Goal: Task Accomplishment & Management: Complete application form

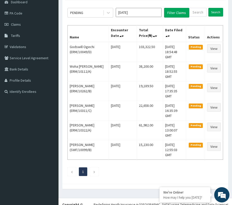
scroll to position [54, 0]
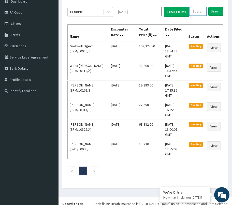
click at [195, 11] on input "text" at bounding box center [197, 11] width 17 height 9
type input "erm/10327/a"
click at [218, 11] on input "Search" at bounding box center [215, 11] width 15 height 9
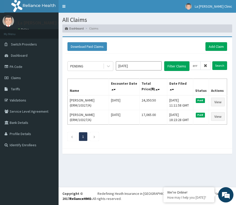
click at [204, 65] on icon at bounding box center [205, 66] width 4 height 4
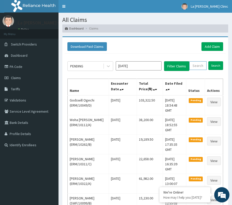
click at [201, 66] on input "text" at bounding box center [197, 65] width 17 height 9
click at [216, 66] on input "Search" at bounding box center [215, 65] width 15 height 9
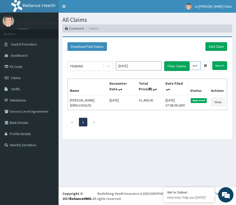
click at [196, 67] on input "erm/10302/e" at bounding box center [194, 65] width 11 height 9
click at [212, 61] on input "Search" at bounding box center [219, 65] width 15 height 9
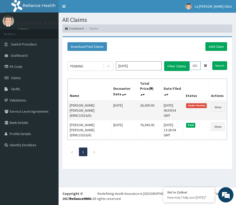
scroll to position [0, 11]
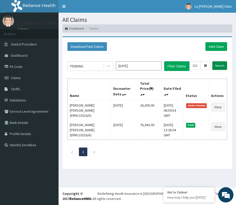
click at [221, 69] on input "Search" at bounding box center [219, 65] width 15 height 9
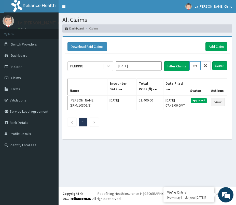
click at [197, 66] on input "erm/10302/e" at bounding box center [194, 65] width 11 height 9
drag, startPoint x: 197, startPoint y: 65, endPoint x: 205, endPoint y: 64, distance: 8.0
click at [198, 65] on input "erm/10302/e" at bounding box center [194, 65] width 11 height 9
click at [194, 67] on input "erm/10302/e" at bounding box center [194, 65] width 11 height 9
click at [219, 64] on input "Search" at bounding box center [219, 65] width 15 height 9
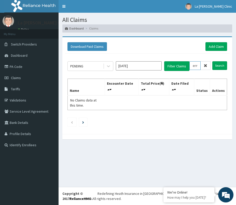
click at [197, 66] on input "erm/10176/e" at bounding box center [194, 65] width 11 height 9
click at [220, 65] on input "Search" at bounding box center [219, 65] width 15 height 9
click at [199, 65] on input "swf/10099/e" at bounding box center [194, 65] width 11 height 9
click at [196, 66] on input "swf/10099/e" at bounding box center [194, 65] width 11 height 9
click at [197, 66] on input "swf/10099/e" at bounding box center [194, 65] width 11 height 9
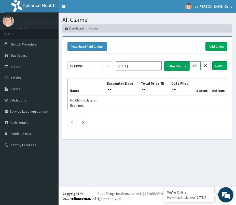
scroll to position [0, 13]
click at [219, 68] on input "Search" at bounding box center [219, 65] width 15 height 9
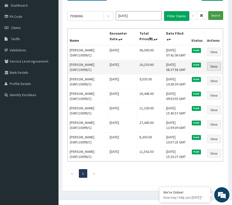
scroll to position [51, 0]
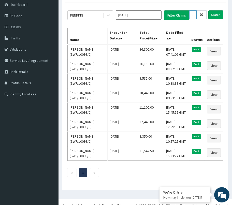
click at [192, 14] on input "swf/10099/c" at bounding box center [192, 14] width 7 height 9
type input "s"
type input "e"
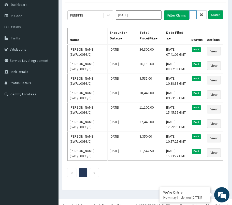
scroll to position [0, 18]
click at [211, 15] on input "Search" at bounding box center [215, 14] width 15 height 9
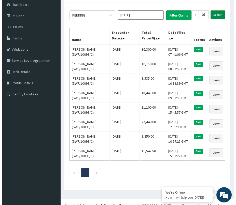
scroll to position [0, 0]
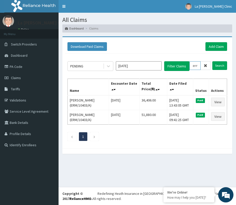
click at [195, 67] on input "erm/10403/a" at bounding box center [194, 65] width 11 height 9
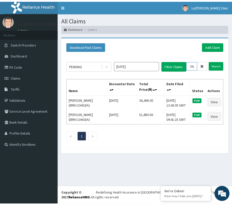
scroll to position [0, 14]
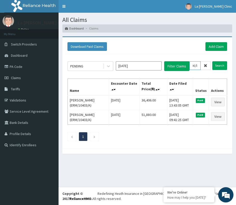
click at [212, 61] on input "Search" at bounding box center [219, 65] width 15 height 9
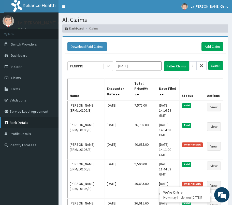
scroll to position [0, 0]
click at [192, 69] on input "erm/10106/b" at bounding box center [192, 65] width 7 height 9
click at [192, 68] on input "erm/10106/b" at bounding box center [192, 65] width 7 height 9
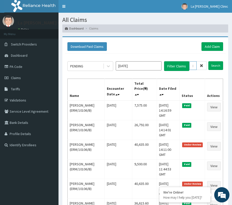
drag, startPoint x: 192, startPoint y: 68, endPoint x: 205, endPoint y: 68, distance: 12.7
click at [205, 68] on div "erm/10106/b" at bounding box center [197, 65] width 17 height 9
paste input "ERM/10246/B"
type input "ERM/10246/B"
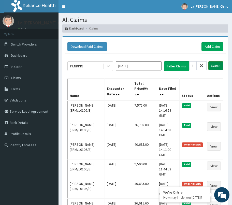
click at [212, 69] on input "Search" at bounding box center [215, 65] width 15 height 9
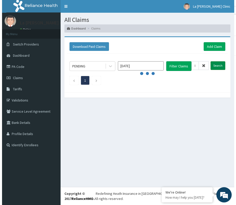
scroll to position [0, 0]
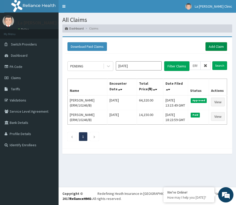
click at [214, 48] on link "Add Claim" at bounding box center [216, 46] width 22 height 9
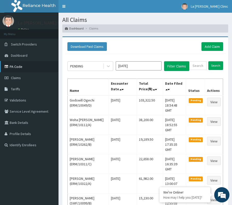
click at [14, 64] on link "PA Code" at bounding box center [29, 66] width 58 height 11
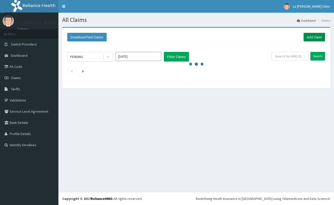
click at [316, 37] on link "Add Claim" at bounding box center [315, 37] width 22 height 9
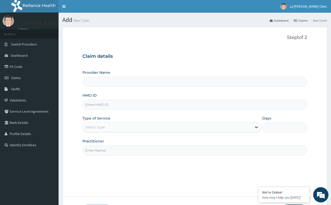
click at [125, 106] on input "HMO ID" at bounding box center [194, 105] width 224 height 10
type input "ERM/10"
type input "La [PERSON_NAME] Clinic"
type input "ERM/10106/C"
click at [124, 127] on div "Select type" at bounding box center [167, 127] width 169 height 8
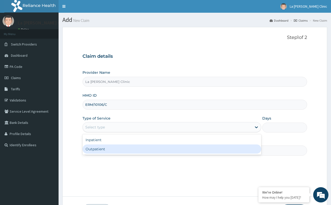
click at [124, 147] on div "Outpatient" at bounding box center [171, 148] width 179 height 9
type input "1"
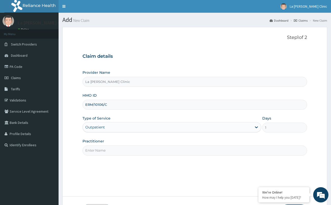
click at [124, 147] on input "Practitioner" at bounding box center [194, 150] width 224 height 10
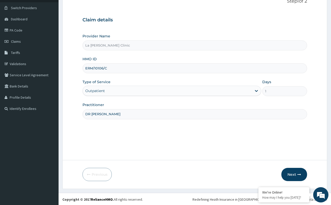
scroll to position [37, 0]
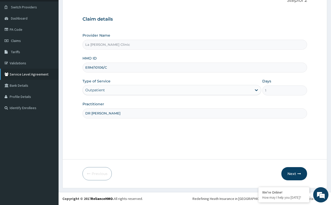
type input "DR [PERSON_NAME]"
click at [189, 23] on div "Claim details Provider Name La Rosa Clinic HMO ID ERM/10106/C Type of Service O…" at bounding box center [194, 64] width 224 height 107
click at [297, 177] on button "Next" at bounding box center [294, 173] width 26 height 13
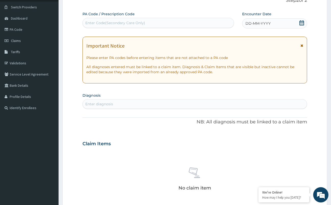
click at [186, 25] on div "Enter Code(Secondary Care Only)" at bounding box center [158, 23] width 151 height 8
paste input "PA/86DE4A"
type input "PA/86DE4A"
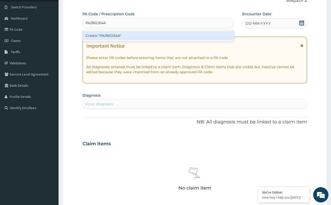
click at [178, 36] on div "Create "PA/86DE4A"" at bounding box center [157, 35] width 151 height 9
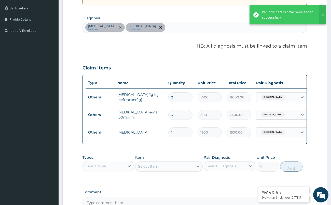
scroll to position [123, 0]
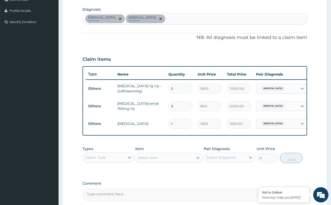
click at [122, 158] on div "Select Type" at bounding box center [104, 157] width 42 height 8
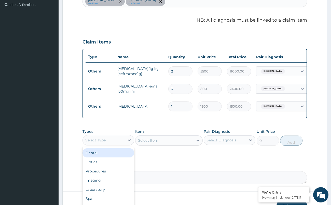
scroll to position [174, 0]
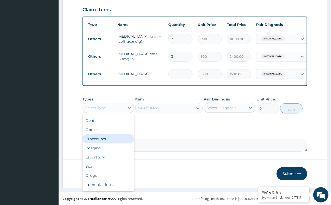
click at [123, 143] on div "Procedures" at bounding box center [108, 138] width 52 height 9
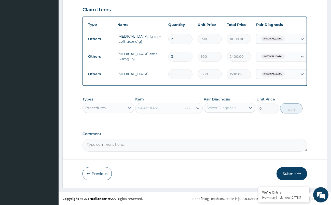
click at [168, 110] on div "Select Item" at bounding box center [168, 108] width 67 height 10
click at [226, 104] on div "Pair Diagnosis Select Diagnosis" at bounding box center [229, 105] width 52 height 17
click at [227, 106] on div "Select Diagnosis" at bounding box center [229, 108] width 52 height 10
click at [225, 133] on label "Malaria" at bounding box center [228, 130] width 32 height 5
checkbox input "true"
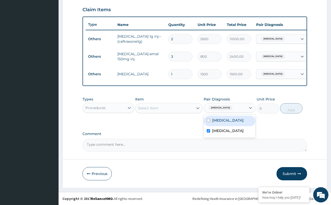
drag, startPoint x: 227, startPoint y: 125, endPoint x: 207, endPoint y: 121, distance: 20.3
click at [226, 125] on div "Sepsis" at bounding box center [229, 121] width 52 height 10
checkbox input "true"
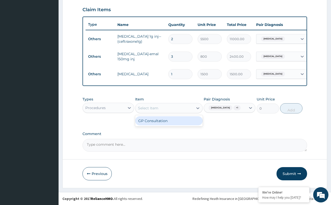
drag, startPoint x: 183, startPoint y: 110, endPoint x: 181, endPoint y: 118, distance: 7.6
click at [183, 111] on div "Select Item" at bounding box center [164, 108] width 58 height 8
click at [180, 123] on div "GP Consultation" at bounding box center [168, 120] width 67 height 9
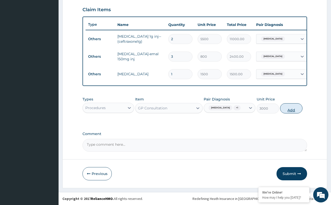
click at [290, 111] on button "Add" at bounding box center [291, 108] width 22 height 10
type input "0"
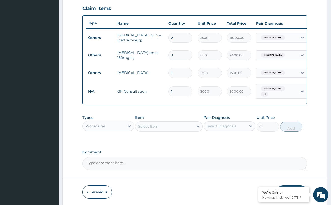
drag, startPoint x: 129, startPoint y: 130, endPoint x: 128, endPoint y: 134, distance: 3.1
click at [129, 131] on div at bounding box center [129, 126] width 9 height 9
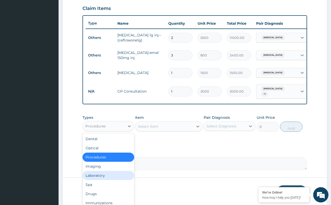
click at [108, 177] on div "Laboratory" at bounding box center [108, 175] width 52 height 9
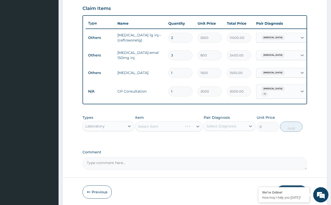
click at [183, 129] on div "Select Item" at bounding box center [168, 126] width 67 height 10
click at [218, 127] on div "Select Diagnosis" at bounding box center [221, 126] width 30 height 5
click at [215, 152] on label "Malaria" at bounding box center [228, 149] width 32 height 5
checkbox input "true"
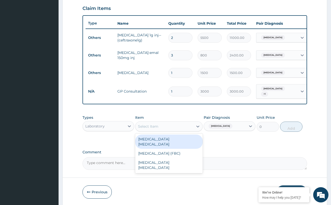
drag, startPoint x: 193, startPoint y: 129, endPoint x: 193, endPoint y: 138, distance: 8.9
click at [193, 130] on div "Select Item" at bounding box center [168, 126] width 67 height 10
click at [184, 142] on div "Malaria Parasite" at bounding box center [168, 142] width 67 height 14
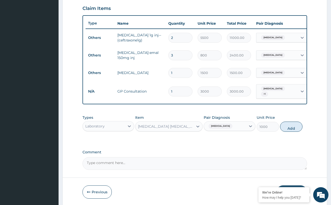
click at [279, 130] on div "Types Laboratory Item option Malaria Parasite, selected. Select is focused ,typ…" at bounding box center [194, 123] width 224 height 22
click at [296, 131] on button "Add" at bounding box center [291, 127] width 22 height 10
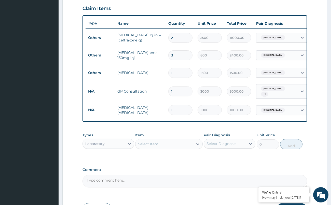
click at [154, 141] on div "Select Item" at bounding box center [164, 144] width 58 height 8
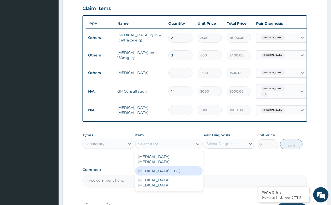
click at [155, 172] on div "Full Blood Count (FBC)" at bounding box center [168, 170] width 67 height 9
type input "2000"
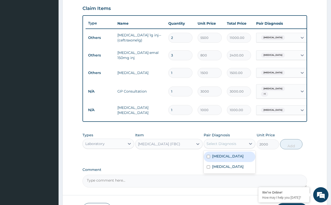
click at [216, 146] on div "Select Diagnosis" at bounding box center [221, 143] width 30 height 5
click at [225, 158] on div "Sepsis" at bounding box center [229, 157] width 52 height 10
checkbox input "true"
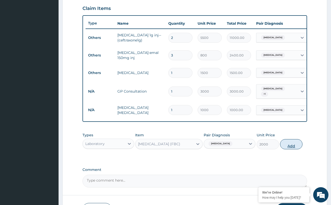
click at [288, 147] on button "Add" at bounding box center [291, 144] width 22 height 10
type input "0"
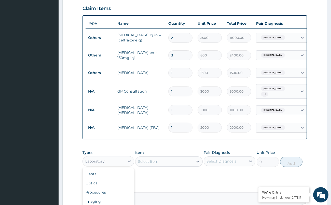
click at [120, 161] on div "Laboratory" at bounding box center [104, 161] width 42 height 8
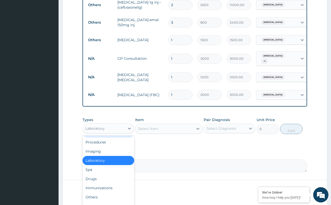
scroll to position [229, 0]
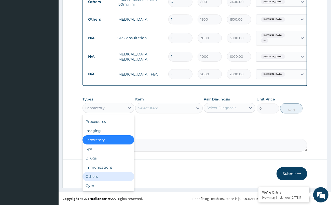
click at [112, 176] on div "Others" at bounding box center [108, 176] width 52 height 9
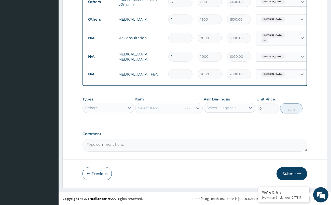
click at [182, 107] on div "Select Item" at bounding box center [168, 108] width 67 height 10
click at [197, 106] on div "Select Item" at bounding box center [168, 108] width 67 height 10
click at [225, 109] on div "Select Diagnosis" at bounding box center [221, 107] width 30 height 5
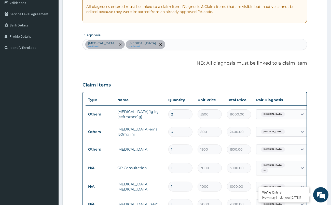
scroll to position [51, 0]
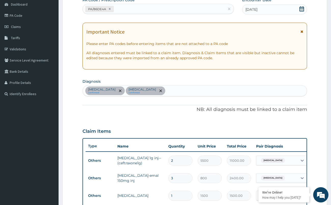
click at [148, 91] on div "Sepsis confirmed Malaria confirmed" at bounding box center [195, 90] width 224 height 11
type input "TYPHOID"
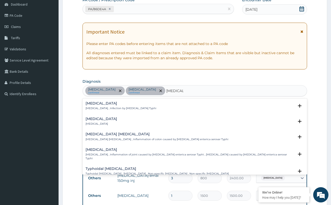
click at [143, 107] on div "Typhoid fever Typhoid fever , Infection by Salmonella Typhi" at bounding box center [194, 105] width 218 height 9
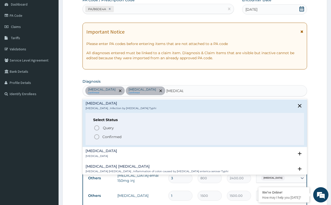
click at [124, 134] on span "Confirmed" at bounding box center [195, 137] width 202 height 6
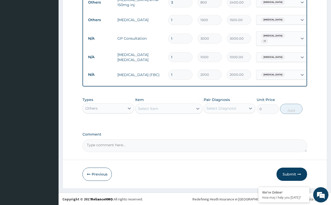
scroll to position [229, 0]
click at [156, 107] on div "Select Item" at bounding box center [148, 108] width 20 height 5
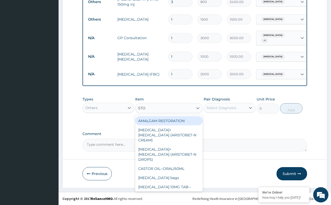
type input "STOOL"
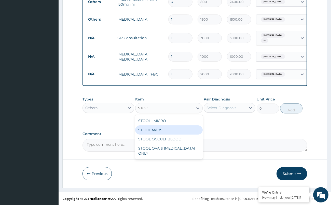
click at [173, 128] on div "STOOL M/C/S" at bounding box center [168, 129] width 67 height 9
type input "1000"
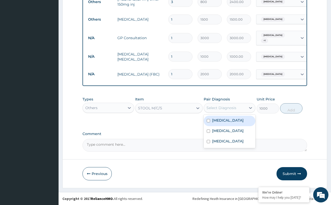
click at [219, 111] on div "Select Diagnosis" at bounding box center [225, 108] width 42 height 8
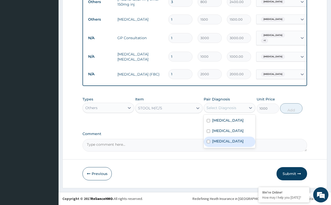
click at [219, 140] on label "Typhoid fever" at bounding box center [228, 141] width 32 height 5
checkbox input "true"
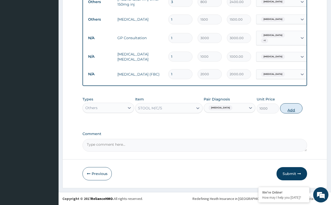
click at [287, 107] on button "Add" at bounding box center [291, 108] width 22 height 10
type input "0"
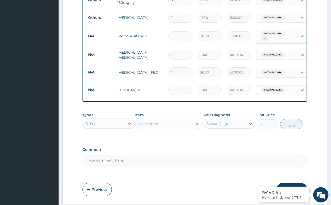
click at [177, 131] on div "Types Others Item Select Item Pair Diagnosis Select Diagnosis Unit Price 0 Add" at bounding box center [194, 121] width 224 height 22
click at [181, 127] on div "Select Item" at bounding box center [164, 124] width 58 height 8
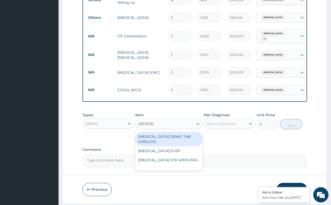
type input "CEFPODO"
click at [176, 143] on div "CEFPODOXIME 100MG TAB (ORELOX)" at bounding box center [168, 139] width 67 height 14
type input "187.5"
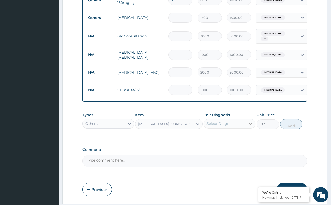
click at [247, 128] on div at bounding box center [250, 123] width 9 height 9
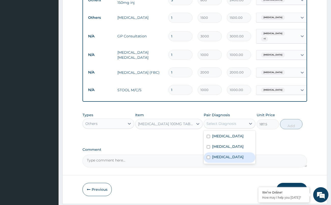
click at [223, 162] on div "Typhoid fever" at bounding box center [229, 157] width 52 height 10
checkbox input "true"
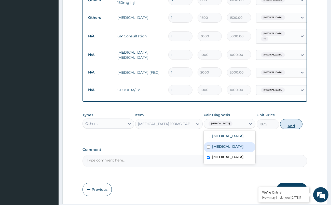
click at [286, 127] on button "Add" at bounding box center [291, 124] width 22 height 10
type input "0"
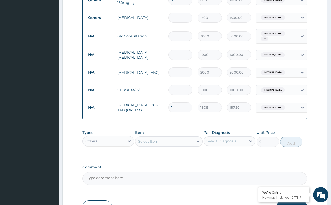
type input "10"
type input "1875.00"
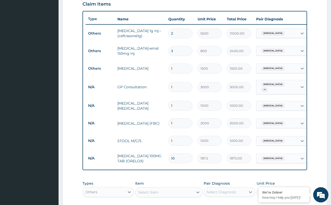
scroll to position [153, 0]
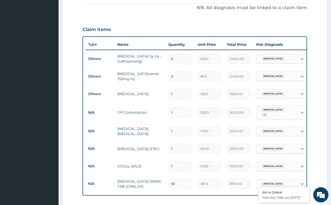
type input "10"
click at [294, 114] on div "Malaria + 1" at bounding box center [276, 113] width 41 height 14
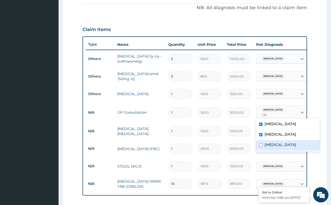
click at [272, 146] on label "Typhoid fever" at bounding box center [280, 144] width 32 height 5
checkbox input "true"
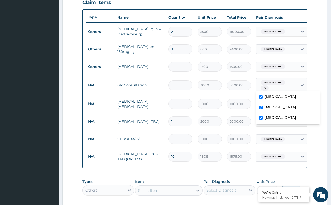
scroll to position [229, 0]
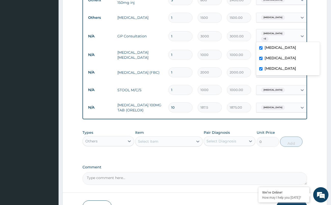
click at [149, 140] on div "Select Item" at bounding box center [148, 141] width 20 height 5
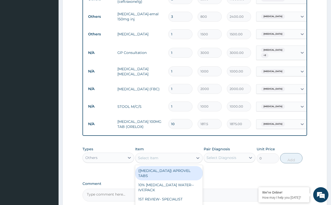
scroll to position [204, 0]
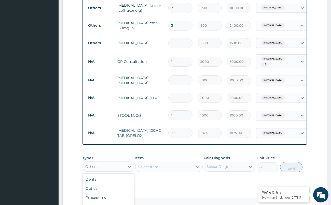
click at [124, 171] on div "Others" at bounding box center [104, 167] width 42 height 8
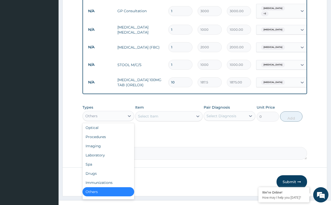
scroll to position [17, 0]
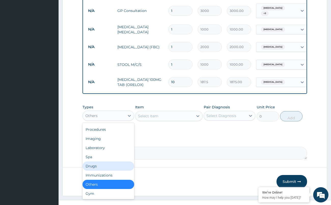
click at [113, 169] on div "Drugs" at bounding box center [108, 166] width 52 height 9
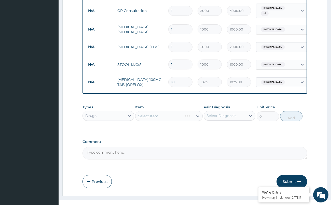
click at [158, 121] on div "Select Item" at bounding box center [168, 116] width 67 height 10
click at [230, 116] on div "Select Diagnosis" at bounding box center [221, 115] width 30 height 5
drag, startPoint x: 225, startPoint y: 136, endPoint x: 207, endPoint y: 134, distance: 18.3
click at [224, 136] on div "Malaria" at bounding box center [229, 139] width 52 height 10
checkbox input "true"
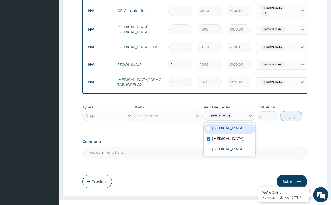
click at [190, 116] on div "Select Item" at bounding box center [164, 116] width 58 height 8
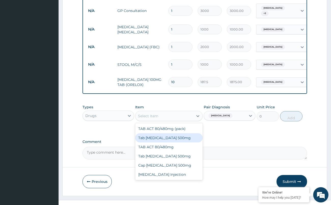
click at [177, 141] on div "Tab Paracetamol 500mg" at bounding box center [168, 137] width 67 height 9
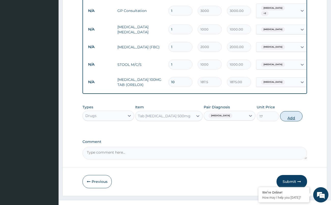
click at [289, 119] on button "Add" at bounding box center [291, 116] width 22 height 10
type input "0"
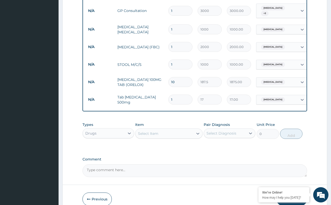
type input "18"
type input "306.00"
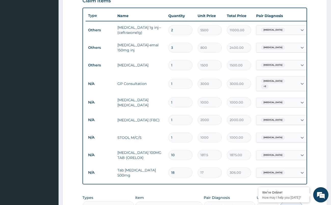
scroll to position [178, 0]
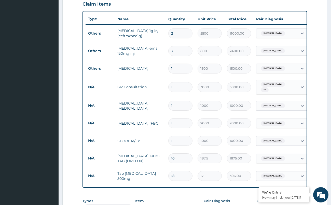
type input "18"
click at [274, 114] on tr "N/A Full Blood Count (FBC) 1 2000 2000.00 Sepsis Delete" at bounding box center [209, 123] width 249 height 18
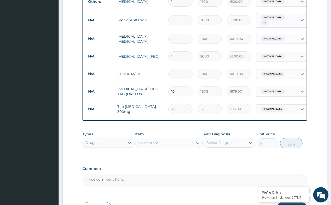
scroll to position [282, 0]
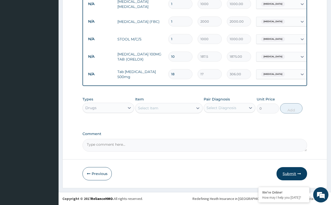
click at [300, 175] on icon "button" at bounding box center [299, 174] width 4 height 4
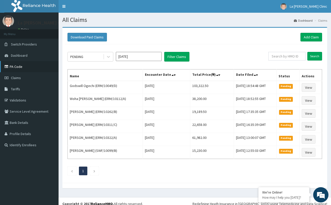
click at [40, 68] on link "PA Code" at bounding box center [29, 66] width 58 height 11
click at [309, 37] on link "Add Claim" at bounding box center [311, 37] width 22 height 9
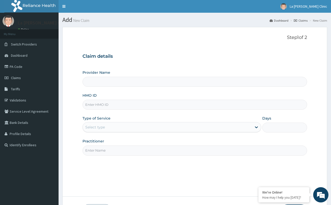
click at [148, 101] on input "HMO ID" at bounding box center [194, 105] width 224 height 10
type input "1"
type input "La [PERSON_NAME] Clinic"
type input "ERM/10327/A"
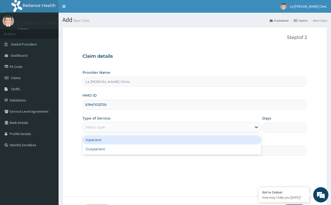
click at [158, 129] on div "Select type" at bounding box center [167, 127] width 169 height 8
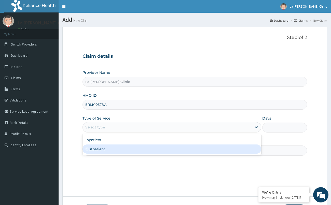
click at [147, 146] on div "Outpatient" at bounding box center [171, 148] width 179 height 9
type input "1"
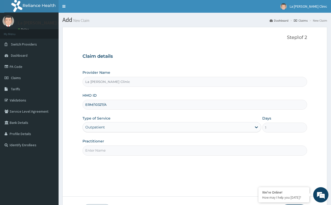
click at [147, 146] on input "Practitioner" at bounding box center [194, 150] width 224 height 10
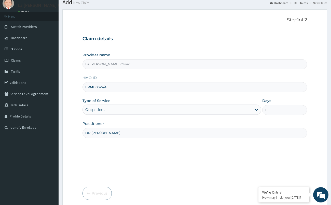
scroll to position [37, 0]
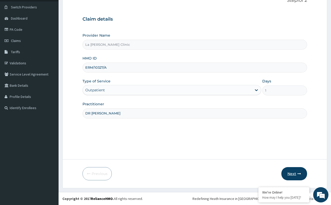
type input "DR AMAEFULE STANLEY"
click at [291, 175] on button "Next" at bounding box center [294, 173] width 26 height 13
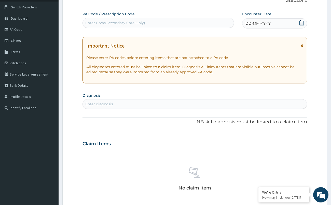
click at [155, 23] on div "Enter Code(Secondary Care Only)" at bounding box center [158, 23] width 151 height 8
paste input "PA/F75E66"
type input "PA/F75E66"
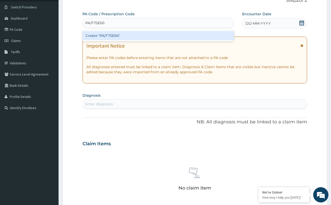
click at [160, 35] on div "Create "PA/F75E66"" at bounding box center [157, 35] width 151 height 9
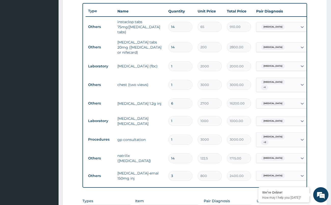
scroll to position [178, 0]
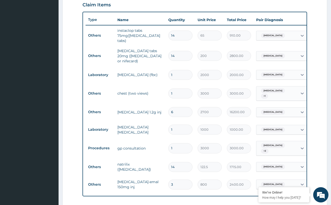
type input "39"
type input "31200.00"
type input "399"
type input "319200.00"
type input "3999999"
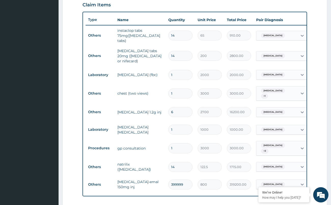
type input "3199999200.00"
type input "39999999"
type input "31999999200.00"
type input "399999999"
type input "319999999200.00"
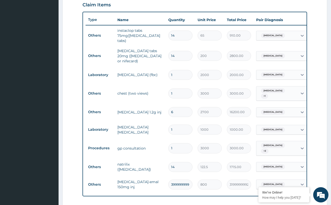
type input "3999999999"
type input "3199999999200.00"
type input "39999999999"
type input "31999999999200.00"
type input "399999999999"
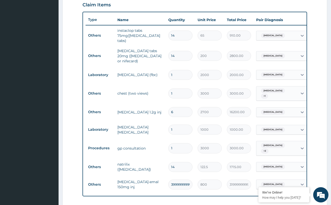
type input "319999999999200.00"
type input "3999999999999"
type input "3199999999999200.00"
type input "39999999999999"
type input "31999999999999200.00"
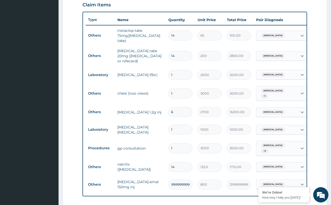
type input "399999999999999"
type input "319999999999999232.00"
type input "3999999999999999"
type input "3199999999999998976.00"
type input "39999999999999999"
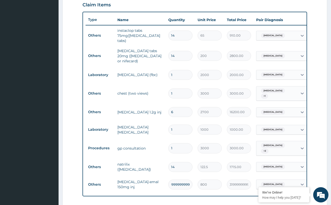
type input "32000000000000000000.00"
type input "399999999999999999"
type input "320000000000000000000.00"
type input "3999999999999999999"
type input "3.2e+21"
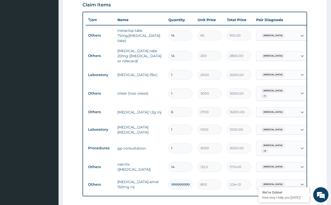
type input "39999999999999999999"
type input "3.2e+22"
type input "399999999999999999999"
type input "3.2e+23"
type input "39999999999999999999999"
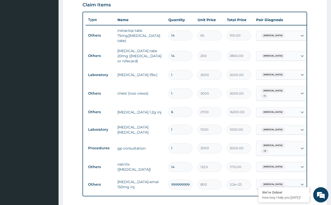
type input "3.2e+25"
type input "3999999999999999999999999"
type input "3.2e+27"
type input "39999999999999999999999999"
type input "3.2000000000000005e+28"
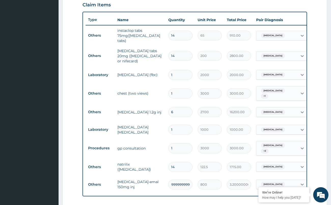
type input "399999999999999999999999999"
type input "3.2e+29"
type input "3999999999999999999999999999"
type input "3.2000000000000003e+30"
type input "39999999999999999999999999999"
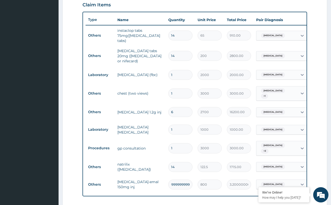
type input "3.2e+31"
type input "399999999999999999999999999999"
type input "3.2e+32"
type input "3999999999999999999999999999999"
type input "3.2e+33"
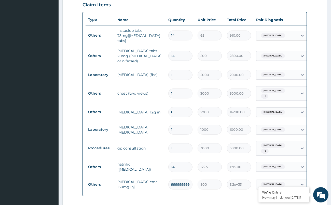
type input "39999999999999999999999999999999"
type input "3.2e+34"
type input "399999999999999999999999999999999"
type input "3.2000000000000002e+35"
type input "3999999999999999999999999999999999"
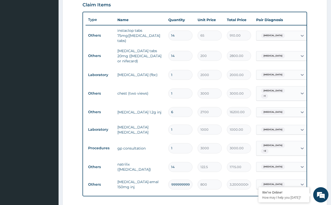
type input "3.2e+36"
type input "39999999999999999999999999999999999"
type input "3.1999999999999997e+37"
type input "399999999999999999999999999999999999"
type input "3.2e+38"
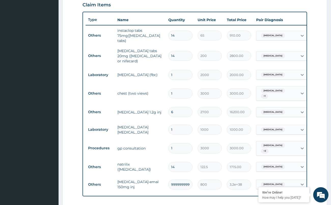
type input "3999999999999999999999999999999999999"
type input "3.2e+39"
type input "39999999999999999999999999999999999999"
type input "3.2e+40"
type input "399999999999999999999999999999999999999"
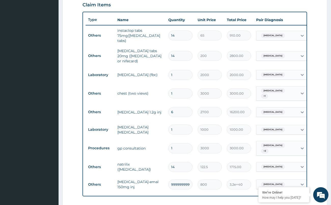
type input "3.2e+41"
type input "3999999999999999999999999999999999999999"
type input "3.2e+42"
type input "39999999999999999999999999999999999999999"
type input "3.2e+43"
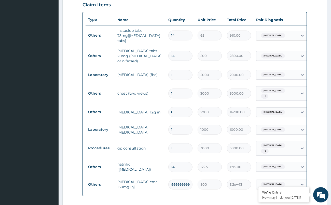
type input "399999999999999999999999999999999999999999"
type input "3.2e+44"
type input "3999999999999999999999999999999999999999999"
type input "3.2e+45"
type input "39999999999999999999999999999999999999999999"
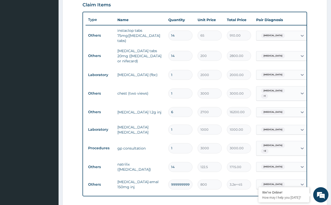
type input "3.2000000000000003e+46"
type input "399999999999999999999999999999999999999999999"
type input "3.2000000000000004e+47"
type input "3999999999999999999999999999999999999999999999"
type input "3.1999999999999995e+48"
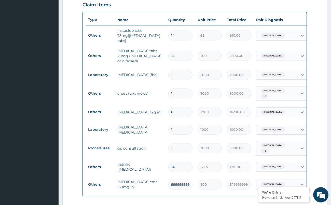
type input "39999999999999999999999999999999999999999999999"
type input "3.2e+49"
type input "399999999999999999999999999999999999999999999999"
type input "3.2000000000000002e+50"
type input "3999999999999999999999999999999999999999999999999"
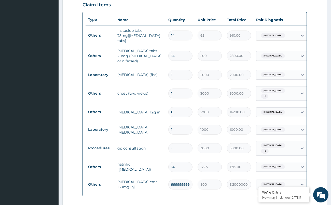
type input "3.2e+51"
type input "39999999999999999999999999999999999999999999999999"
type input "3.2e+52"
type input "399999999999999999999999999999999999999999999999999"
type input "3.2000000000000004e+53"
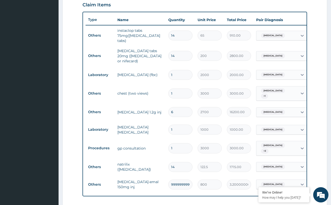
type input "3999999999999999999999999999999999999999999999999999"
type input "3.2e+54"
type input "39999999999999999999999999999999999999999999999999999"
type input "3.2e+55"
type input "399999999999999999999999999999999999999999999999999999"
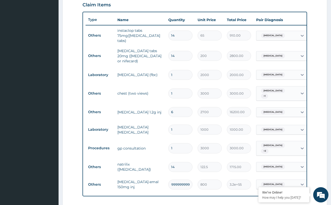
type input "3.2e+56"
type input "3999999999999999999999999999999999999999999999999999999"
type input "3.2e+57"
type input "39999999999999999999999999999999999999999999999999999999"
type input "3.2e+58"
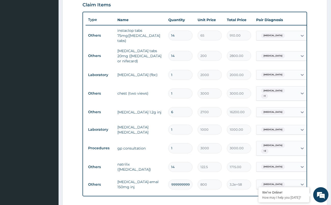
type input "399999999999999999999999999999999999999999999999999999999"
type input "3.2000000000000003e+59"
type input "3999999999999999999999999999999999999999999999999999999999"
type input "3.2000000000000003e+60"
type input "39999999999999999999999999999999999999999999999999999999999"
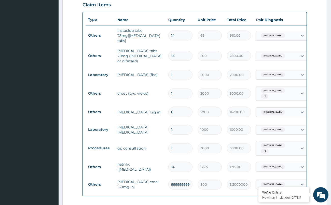
type input "3.2e+61"
type input "399999999999999999999999999999999999999999999999999999999999"
type input "3.2e+62"
type input "3999999999999999999999999999999999999999999999999999999999999"
type input "3.1999999999999997e+63"
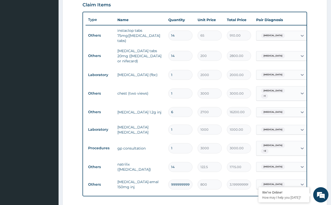
type input "39999999999999999999999999999999999999999999999999999999999999"
type input "3.1999999999999996e+64"
type input "399999999999999999999999999999999999999999999999999999999999999"
type input "3.2e+65"
type input "3999999999999999999999999999999999999999999999999999999999999999"
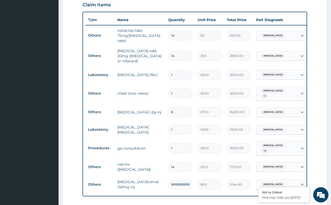
type input "3.2000000000000003e+66"
type input "39999999999999999999999999999999999999999999999999999999999999999"
type input "3.2e+67"
type input "399999999999999999999999999999999999999999999999999999999999999999"
type input "3.2e+68"
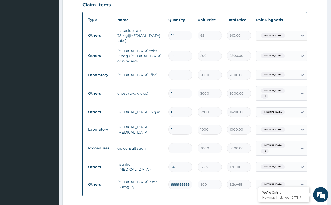
type input "3999999999999999999999999999999999999999999999999999999999999999999"
type input "3.2e+69"
type input "3999999999999999999999999999999999999999999999999999999999999999999999"
type input "3.2e+72"
type input "39999999999999999999999999999999999999999999999999999999999999999999999"
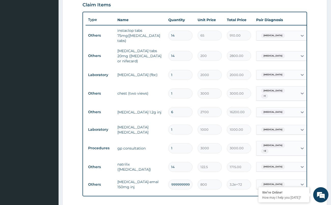
type input "3.2000000000000004e+73"
type input "399999999999999999999999999999999999999999999999999999999999999999999999"
type input "3.2e+74"
type input "3999999999999999999999999999999999999999999999999999999999999999999999999"
type input "3.2e+75"
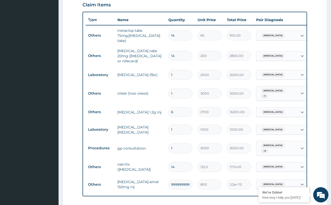
type input "39999999999999999999999999999999999999999999999999999999999999999999999999"
type input "3.2e+76"
type input "399999999999999999999999999999999999999999999999999999999999999999999999999"
type input "3.1999999999999996e+77"
type input "3999999999999999999999999999999999999999999999999999999999999999999999999999"
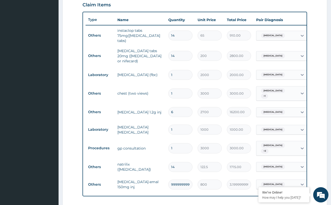
type input "3.2e+78"
type input "39999999999999999999999999999999999999999999999999999999999999999999999999999"
type input "3.2e+79"
type input "399999999999999999999999999999999999999999999999999999999999999999999999999999"
type input "3.2e+80"
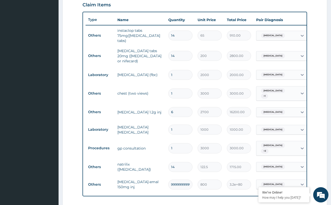
type input "3999999999999999999999999999999999999999999999999999999999999999999999999999999"
type input "3.2e+81"
type input "39999999999999999999999999999999999999999999999999999999999999999999999999999999"
type input "3.2e+82"
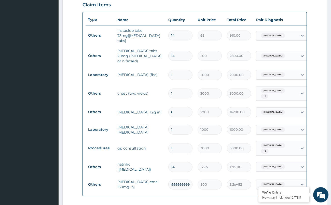
type input "3999999999999999999999999999999999999999999999999999999999999999999999999999999…"
type input "3.2e+83"
type input "3999999999999999999999999999999999999999999999999999999999999999999999999999999…"
type input "3.1999999999999997e+84"
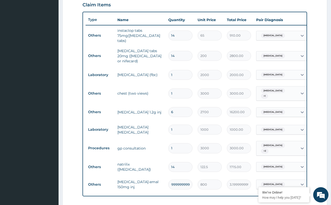
scroll to position [0, 0]
click at [183, 181] on input "3999999999999999999999999999999999999999999999999999999999999999999999999999999…" at bounding box center [180, 185] width 24 height 10
type input "3999999999999999999999999999999999999999999999999999999999999999999999999999999…"
type input "3.2e+83"
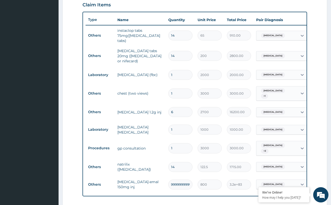
type input "399999999999999999999999999999999999999999999999999999999999999999999999999999"
type input "3.2e+80"
type input "39999999999999999999999999999999999999999999999999999999999999999999999999999"
type input "3.2e+79"
type input "39999999999999999999999999999999999999999999999999999999999999999999999999"
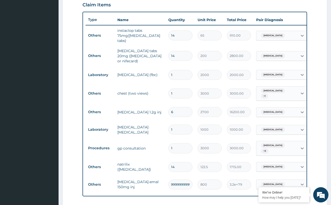
type input "3.2e+76"
type input "3999999999999999999999999999999999999999999999999999999999999999999999999"
type input "3.2e+75"
type input "399999999999999999999999999999999999999999999999999999999999999999999999"
type input "3.2e+74"
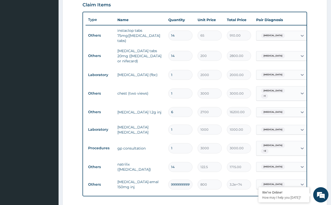
type input "39999999999999999999999999999999999999999999999999999999999999999999999"
type input "3.2000000000000004e+73"
type input "3999999999999999999999999999999999999999999999999999999999999999999999"
type input "3.2e+72"
type input "399999999999999999999999999999999999999999999999999999999999999999999"
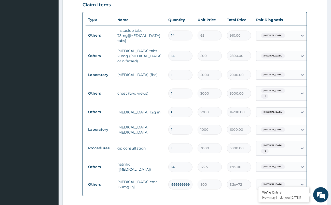
type input "3.1999999999999997e+71"
type input "39999999999999999999999999999999999999999999999999999999999999999999"
type input "3.2e+70"
type input "3999999999999999999999999999999999999999999999999999999999999999999"
type input "3.2e+69"
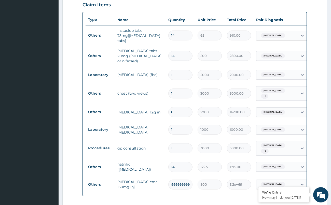
type input "399999999999999999999999999999999999999999999999999999999999999999"
type input "3.2e+68"
type input "39999999999999999999999999999999999999999999999999999999999999999"
type input "3.2e+67"
type input "3999999999999999999999999999999999999999999999999999999999999999"
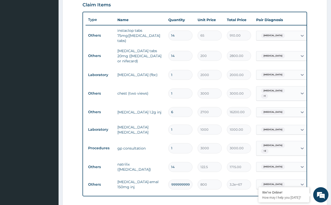
type input "3.2000000000000003e+66"
type input "399999999999999999999999999999999999999999999999999999999999999"
type input "3.2e+65"
type input "39999999999999999999999999999999999999999999999999999999999999"
type input "3.1999999999999996e+64"
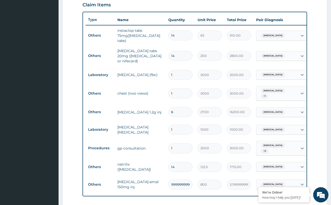
type input "3999999999999999999999999999999999999999999999999999999999999"
type input "3.1999999999999997e+63"
type input "399999999999999999999999999999999999999999999999999999999999"
type input "3.2e+62"
type input "39999999999999999999999999999999999999999999999999999999999"
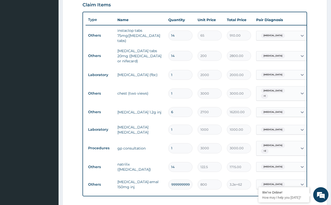
type input "3.2e+61"
type input "3999999999999999999999999999999999999999999999999999999999"
type input "3.2000000000000003e+60"
type input "399999999999999999999999999999999999999999999999999999999"
type input "3.2000000000000003e+59"
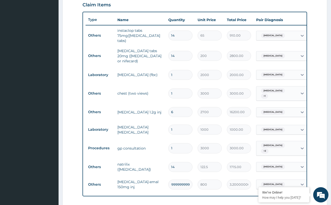
type input "39999999999999999999999999999999999999999999999999999999"
type input "3.2e+58"
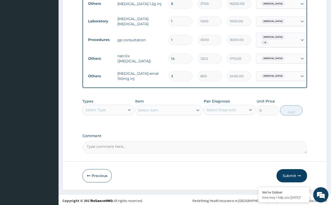
scroll to position [286, 0]
click at [281, 170] on button "Submit" at bounding box center [291, 175] width 31 height 13
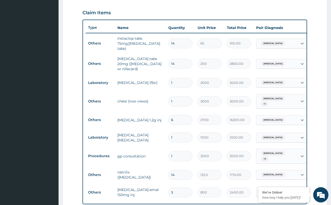
scroll to position [184, 0]
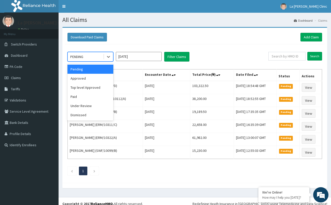
drag, startPoint x: 108, startPoint y: 55, endPoint x: 100, endPoint y: 59, distance: 8.4
click at [107, 55] on icon at bounding box center [108, 56] width 5 height 5
click at [91, 78] on div "Approved" at bounding box center [90, 78] width 46 height 9
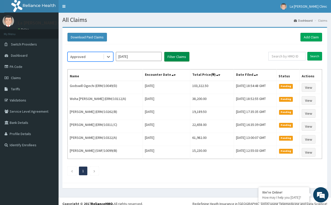
click at [177, 60] on button "Filter Claims" at bounding box center [176, 57] width 25 height 10
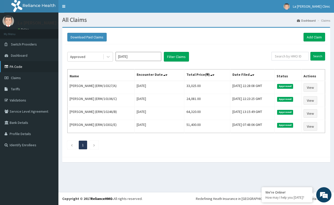
click at [27, 69] on link "PA Code" at bounding box center [29, 66] width 58 height 11
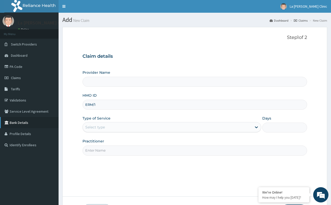
type input "ERM/10"
type input "La [PERSON_NAME] Clinic"
click at [99, 104] on input "ERM/103/A" at bounding box center [194, 105] width 224 height 10
click at [97, 104] on input "ERM/103/A" at bounding box center [194, 105] width 224 height 10
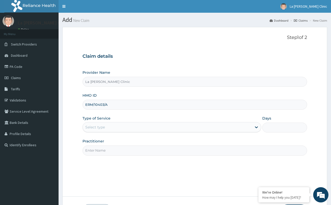
type input "ERM/10403/A"
click at [113, 125] on div "Select type" at bounding box center [167, 127] width 169 height 8
click at [114, 125] on div "Select type" at bounding box center [167, 127] width 169 height 8
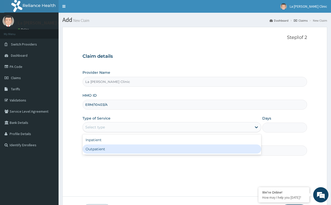
click at [112, 152] on div "Outpatient" at bounding box center [171, 148] width 179 height 9
type input "1"
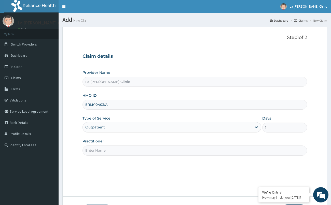
click at [115, 151] on input "Practitioner" at bounding box center [194, 150] width 224 height 10
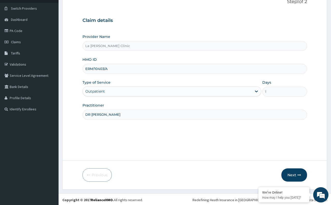
scroll to position [37, 0]
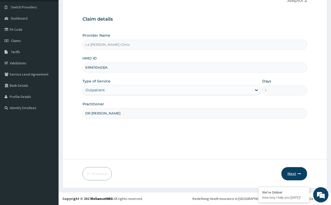
type input "DR AMAEFULE STANLEY"
click at [299, 175] on icon "button" at bounding box center [299, 174] width 4 height 4
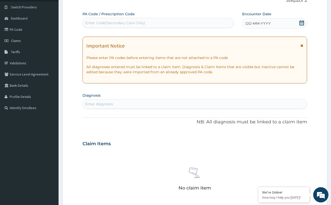
click at [99, 21] on div "Enter Code(Secondary Care Only)" at bounding box center [158, 23] width 151 height 8
paste input "PA/FDB3AE"
type input "PA/FDB3AE"
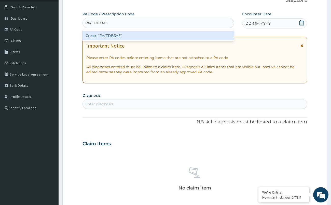
click at [119, 33] on div "Create "PA/FDB3AE"" at bounding box center [157, 35] width 151 height 9
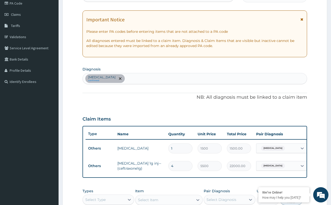
scroll to position [88, 0]
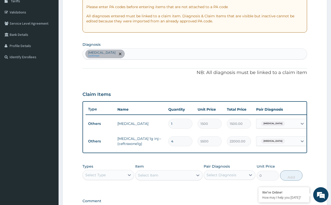
click at [127, 53] on div "Sepsis confirmed" at bounding box center [195, 54] width 224 height 11
type input "MALARIA"
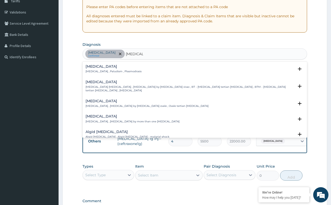
click at [128, 70] on div "Malaria Malaria , Paludism , Plasmodiosis" at bounding box center [194, 69] width 218 height 9
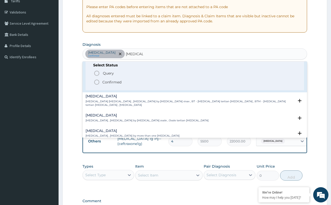
scroll to position [25, 0]
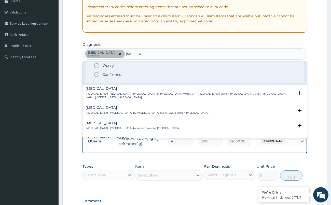
click at [110, 74] on p "Confirmed" at bounding box center [111, 74] width 19 height 5
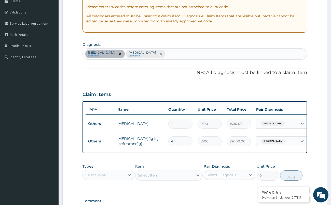
click at [145, 52] on div "Sepsis confirmed Malaria Confirmed" at bounding box center [195, 54] width 224 height 11
type input "TYPHOID"
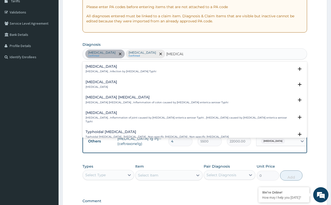
click at [139, 71] on p "Typhoid fever , Infection by Salmonella Typhi" at bounding box center [120, 72] width 71 height 4
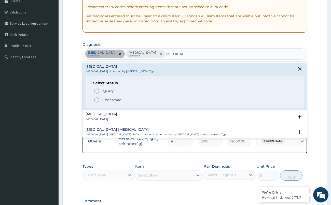
click at [130, 103] on span "Confirmed" at bounding box center [195, 100] width 202 height 6
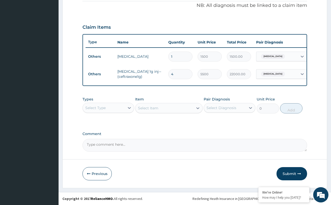
scroll to position [159, 0]
click at [106, 111] on div "Select Type" at bounding box center [104, 108] width 42 height 8
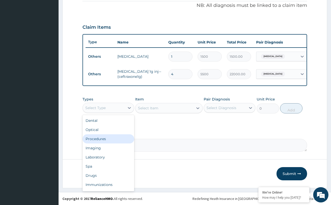
click at [100, 141] on div "Procedures" at bounding box center [108, 138] width 52 height 9
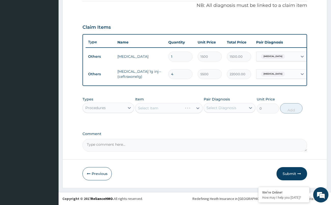
click at [151, 105] on div "Select Item" at bounding box center [168, 108] width 67 height 10
click at [223, 104] on div "Select Diagnosis" at bounding box center [225, 108] width 42 height 8
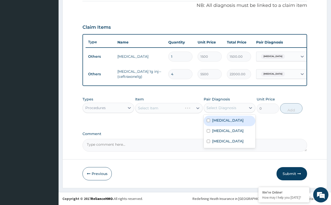
click at [232, 123] on div "[MEDICAL_DATA]" at bounding box center [229, 121] width 52 height 10
checkbox input "true"
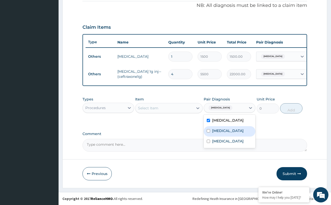
click at [229, 132] on div "[MEDICAL_DATA]" at bounding box center [229, 131] width 52 height 10
checkbox input "true"
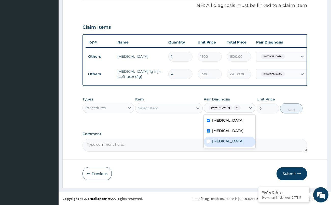
drag, startPoint x: 227, startPoint y: 143, endPoint x: 226, endPoint y: 139, distance: 4.3
click at [227, 143] on label "Typhoid fever" at bounding box center [228, 141] width 32 height 5
checkbox input "true"
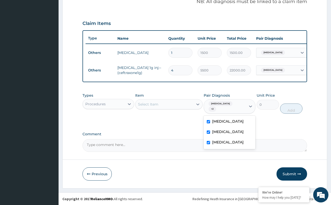
drag, startPoint x: 186, startPoint y: 110, endPoint x: 169, endPoint y: 127, distance: 24.1
click at [184, 109] on div "Select Item" at bounding box center [168, 104] width 67 height 10
click at [168, 128] on div "PA Code / Prescription Code PA/FDB3AE Encounter Date 12-09-2025 Important Notic…" at bounding box center [194, 21] width 224 height 262
click at [175, 115] on div "Types Procedures Item Select Item Pair Diagnosis Sepsis + 2 Unit Price 0 Add" at bounding box center [194, 103] width 224 height 26
click at [175, 113] on div "Types Procedures Item Select Item Pair Diagnosis Sepsis + 2 Unit Price 0 Add" at bounding box center [194, 103] width 224 height 26
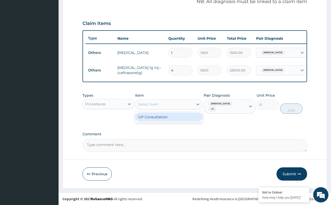
click at [172, 122] on div "GP Consultation" at bounding box center [168, 116] width 67 height 9
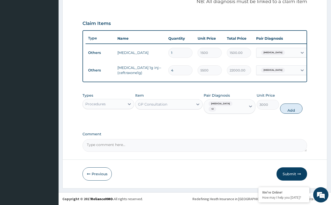
drag, startPoint x: 287, startPoint y: 108, endPoint x: 186, endPoint y: 123, distance: 101.7
click at [285, 108] on button "Add" at bounding box center [291, 109] width 22 height 10
type input "0"
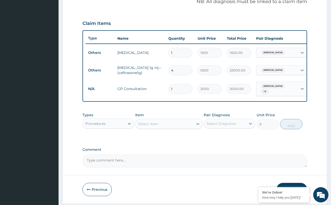
click at [121, 127] on div "Procedures" at bounding box center [104, 124] width 42 height 8
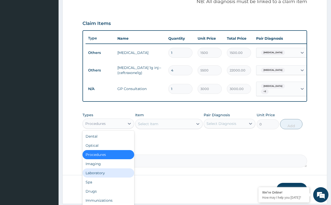
drag, startPoint x: 104, startPoint y: 178, endPoint x: 118, endPoint y: 169, distance: 16.9
click at [105, 177] on div "Laboratory" at bounding box center [108, 172] width 52 height 9
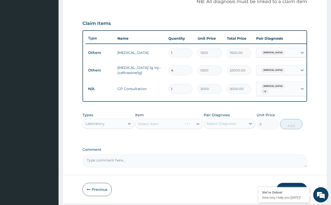
click at [169, 127] on div "Select Item" at bounding box center [168, 124] width 67 height 10
click at [216, 128] on div "Select Diagnosis" at bounding box center [225, 124] width 42 height 8
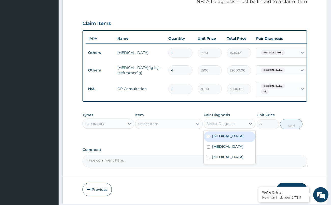
click at [218, 137] on label "[MEDICAL_DATA]" at bounding box center [228, 136] width 32 height 5
checkbox input "true"
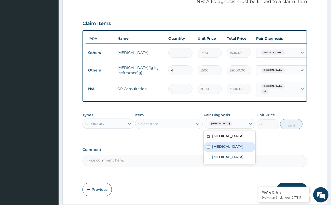
drag, startPoint x: 189, startPoint y: 126, endPoint x: 189, endPoint y: 131, distance: 4.8
click at [189, 128] on div "Select Item" at bounding box center [164, 124] width 58 height 8
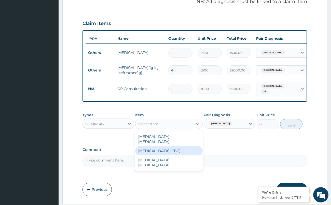
drag, startPoint x: 185, startPoint y: 149, endPoint x: 182, endPoint y: 146, distance: 3.8
click at [185, 148] on div "[MEDICAL_DATA] (FBC)" at bounding box center [168, 150] width 67 height 9
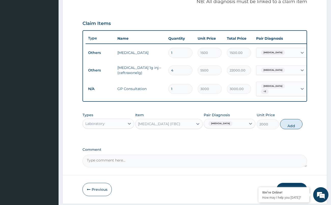
drag, startPoint x: 296, startPoint y: 130, endPoint x: 262, endPoint y: 131, distance: 33.4
click at [290, 129] on button "Add" at bounding box center [291, 124] width 22 height 10
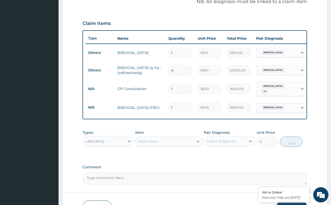
click at [189, 145] on div "Select Item" at bounding box center [164, 141] width 58 height 8
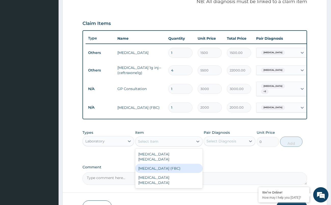
click at [177, 168] on div "Full Blood Count (FBC)" at bounding box center [168, 168] width 67 height 9
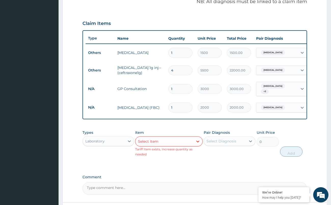
click at [186, 142] on div "Select Item" at bounding box center [164, 141] width 58 height 8
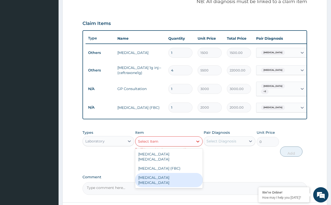
drag, startPoint x: 174, startPoint y: 176, endPoint x: 195, endPoint y: 164, distance: 24.4
click at [175, 176] on div "[MEDICAL_DATA] [MEDICAL_DATA]" at bounding box center [168, 180] width 67 height 14
type input "1000"
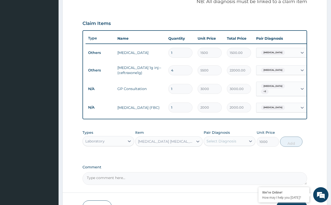
click at [223, 145] on div "Select Diagnosis" at bounding box center [225, 141] width 42 height 8
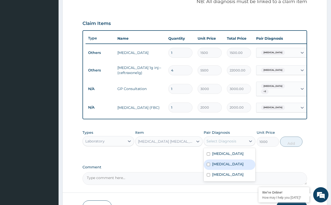
drag, startPoint x: 220, startPoint y: 165, endPoint x: 227, endPoint y: 159, distance: 9.4
click at [220, 165] on label "Malaria" at bounding box center [228, 164] width 32 height 5
checkbox input "true"
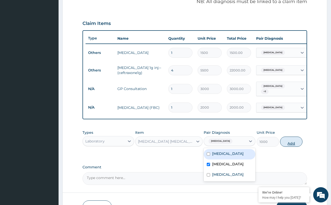
click at [285, 142] on button "Add" at bounding box center [291, 142] width 22 height 10
type input "0"
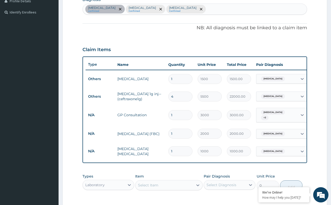
scroll to position [210, 0]
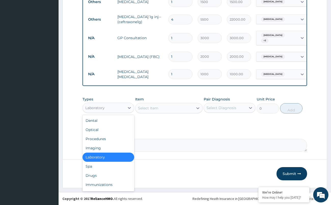
drag, startPoint x: 120, startPoint y: 113, endPoint x: 130, endPoint y: 128, distance: 17.8
click at [121, 112] on div "Laboratory" at bounding box center [104, 108] width 42 height 8
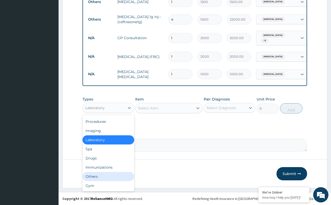
drag, startPoint x: 106, startPoint y: 178, endPoint x: 137, endPoint y: 153, distance: 39.8
click at [108, 174] on div "Others" at bounding box center [108, 176] width 52 height 9
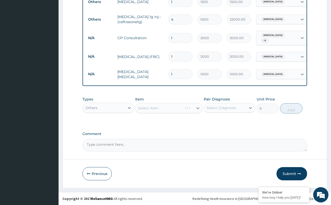
click at [163, 113] on div "Select Item" at bounding box center [168, 108] width 67 height 10
drag, startPoint x: 168, startPoint y: 109, endPoint x: 220, endPoint y: 109, distance: 52.1
click at [170, 109] on div "Select Item" at bounding box center [168, 108] width 67 height 10
click at [246, 110] on div "Select Diagnosis" at bounding box center [229, 108] width 52 height 10
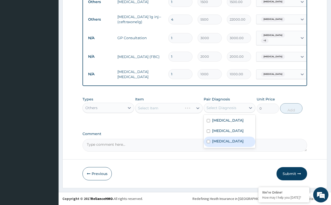
click at [222, 139] on div "Typhoid fever" at bounding box center [229, 142] width 52 height 10
checkbox input "true"
click at [181, 111] on div "Select Item" at bounding box center [164, 108] width 58 height 8
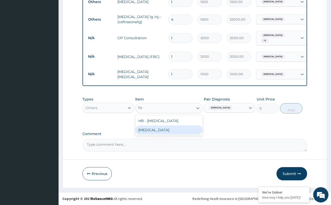
type input "T"
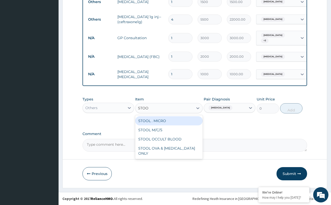
type input "STOOL"
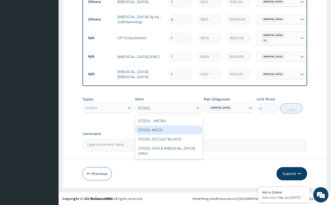
click at [165, 130] on div "STOOL M/C/S" at bounding box center [168, 129] width 67 height 9
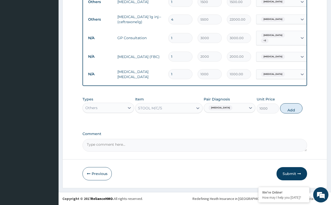
drag, startPoint x: 300, startPoint y: 110, endPoint x: 278, endPoint y: 108, distance: 22.5
click at [300, 110] on button "Add" at bounding box center [291, 108] width 22 height 10
type input "0"
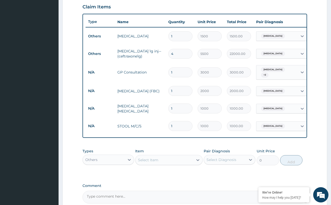
scroll to position [184, 0]
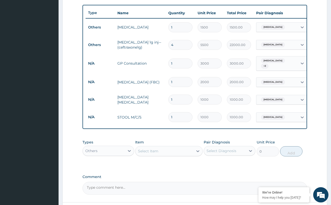
click at [147, 153] on div "Select Item" at bounding box center [148, 151] width 20 height 5
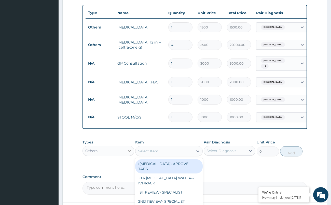
click at [128, 155] on div at bounding box center [129, 150] width 9 height 9
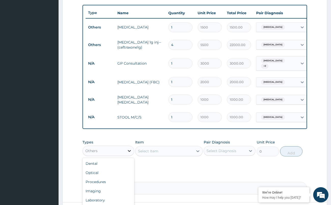
scroll to position [10, 0]
click at [164, 155] on div "Select Item" at bounding box center [164, 151] width 58 height 8
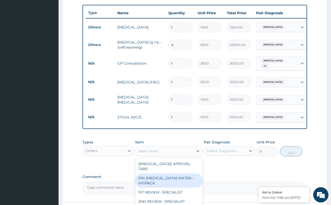
click at [105, 148] on div "Others" at bounding box center [108, 151] width 52 height 10
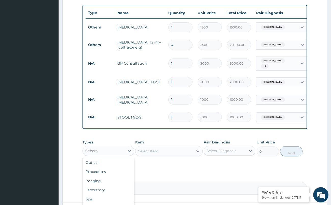
scroll to position [17, 0]
click at [102, 202] on div "Drugs" at bounding box center [108, 201] width 52 height 9
click at [176, 154] on div "Select Item" at bounding box center [168, 151] width 67 height 10
click at [179, 153] on div "Select Item" at bounding box center [168, 151] width 67 height 10
click at [249, 151] on icon at bounding box center [250, 150] width 5 height 5
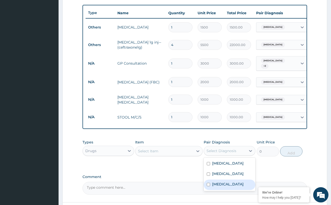
click at [225, 187] on label "Typhoid fever" at bounding box center [228, 184] width 32 height 5
checkbox input "true"
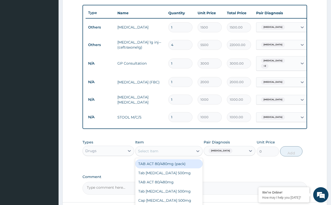
click at [173, 154] on div "Select Item" at bounding box center [164, 151] width 58 height 8
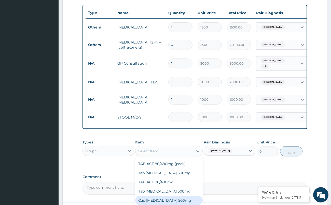
click at [162, 201] on div "Cap Amoxil 500mg" at bounding box center [168, 200] width 67 height 9
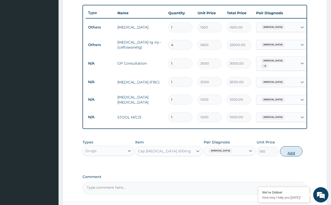
drag, startPoint x: 286, startPoint y: 152, endPoint x: 283, endPoint y: 153, distance: 3.3
click at [283, 153] on button "Add" at bounding box center [291, 151] width 22 height 10
type input "0"
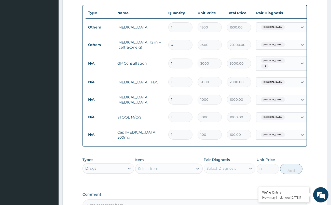
type input "15"
type input "1500.00"
type input "15"
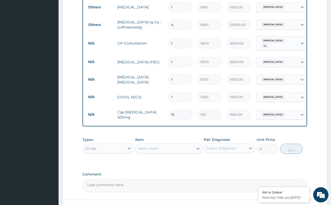
scroll to position [247, 0]
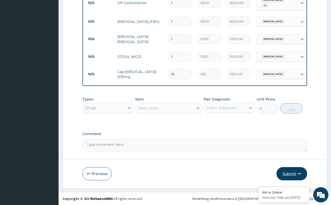
click at [289, 173] on button "Submit" at bounding box center [291, 173] width 31 height 13
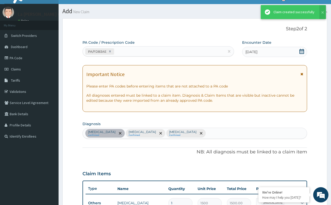
scroll to position [0, 0]
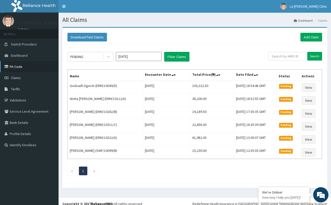
click at [37, 63] on link "PA Code" at bounding box center [29, 66] width 58 height 11
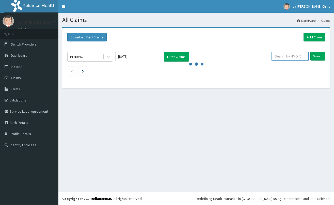
click at [304, 57] on input "text" at bounding box center [290, 56] width 37 height 9
paste input "SWF/10099/D"
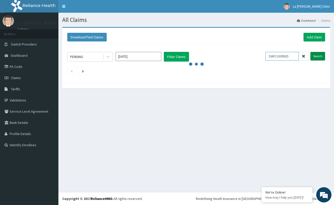
type input "SWF/10099/D"
click at [312, 54] on input "Search" at bounding box center [318, 56] width 15 height 9
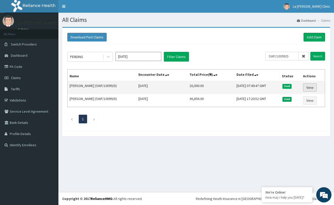
click at [311, 84] on link "View" at bounding box center [310, 87] width 14 height 9
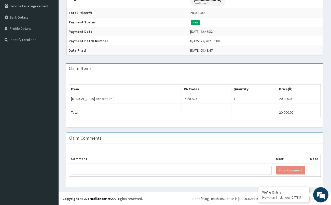
click at [200, 43] on div "B/425877/20250908" at bounding box center [205, 40] width 30 height 5
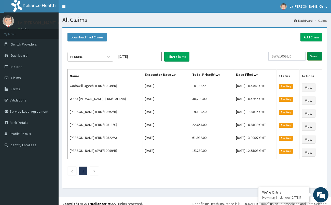
click at [318, 56] on input "Search" at bounding box center [314, 56] width 15 height 9
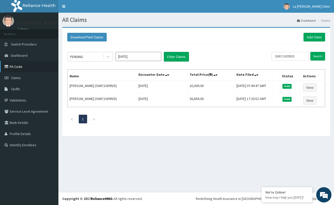
click at [16, 63] on link "PA Code" at bounding box center [29, 66] width 58 height 11
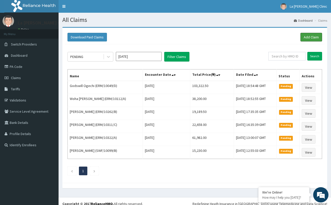
click at [306, 41] on link "Add Claim" at bounding box center [311, 37] width 22 height 9
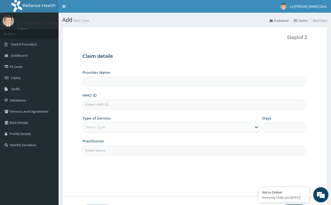
click at [113, 104] on input "HMO ID" at bounding box center [194, 105] width 224 height 10
type input "ERM"
type input "La [PERSON_NAME] Clinic"
type input "ERM/10106/B"
click at [136, 130] on div "Select type" at bounding box center [167, 127] width 169 height 8
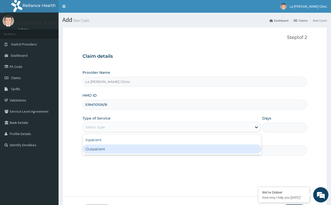
drag, startPoint x: 134, startPoint y: 152, endPoint x: 136, endPoint y: 149, distance: 3.1
click at [135, 151] on div "Outpatient" at bounding box center [171, 148] width 179 height 9
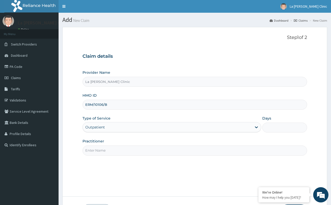
type input "1"
click at [137, 149] on input "Practitioner" at bounding box center [194, 150] width 224 height 10
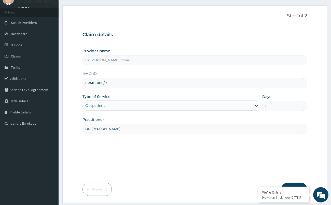
scroll to position [37, 0]
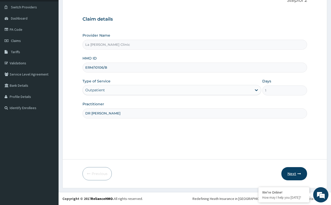
type input "DR [PERSON_NAME]"
click at [294, 170] on button "Next" at bounding box center [294, 173] width 26 height 13
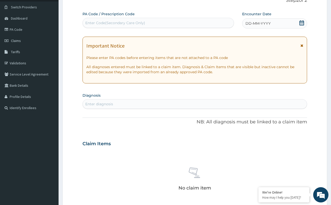
drag, startPoint x: 185, startPoint y: 17, endPoint x: 184, endPoint y: 20, distance: 3.2
click at [184, 19] on div "PA Code / Prescription Code Enter Code(Secondary Care Only)" at bounding box center [157, 19] width 151 height 17
click at [184, 21] on div "Enter Code(Secondary Care Only)" at bounding box center [158, 23] width 151 height 8
paste input "PA/7270B5"
type input "PA/7270B5"
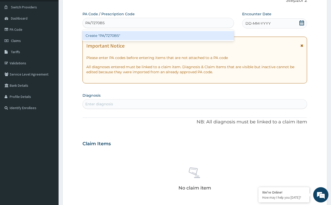
click at [129, 35] on div "Create "PA/7270B5"" at bounding box center [157, 35] width 151 height 9
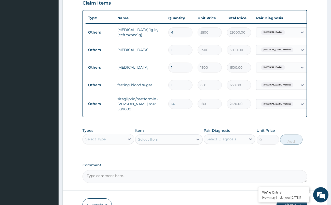
scroll to position [78, 0]
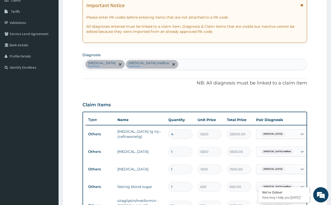
click at [169, 63] on div "[MEDICAL_DATA] confirmed [MEDICAL_DATA] mellitus confirmed" at bounding box center [195, 64] width 224 height 11
type input "MALARI"
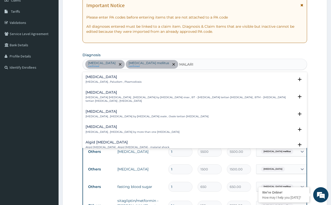
click at [112, 82] on p "[MEDICAL_DATA] , Paludism , Plasmodiosis" at bounding box center [113, 82] width 56 height 4
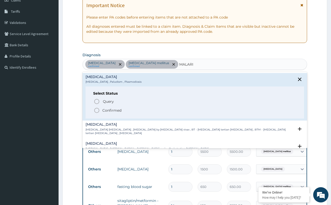
click at [117, 108] on p "Confirmed" at bounding box center [111, 110] width 19 height 5
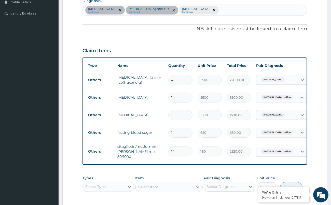
scroll to position [179, 0]
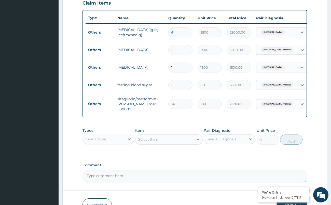
click at [123, 140] on div "Select Type" at bounding box center [104, 139] width 42 height 8
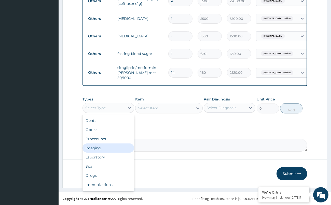
scroll to position [212, 0]
drag, startPoint x: 113, startPoint y: 158, endPoint x: 128, endPoint y: 144, distance: 20.2
click at [114, 157] on div "Laboratory" at bounding box center [108, 157] width 52 height 9
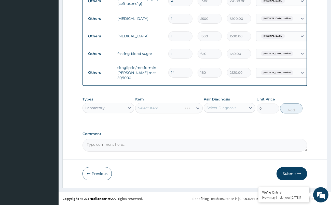
drag, startPoint x: 170, startPoint y: 101, endPoint x: 169, endPoint y: 110, distance: 9.2
click at [169, 101] on div "Item Select Item" at bounding box center [168, 105] width 67 height 17
click at [190, 111] on div "Select Item" at bounding box center [168, 108] width 67 height 10
click at [239, 109] on div "Select Diagnosis" at bounding box center [225, 108] width 42 height 8
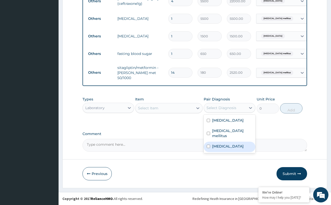
click at [224, 144] on div "[MEDICAL_DATA]" at bounding box center [229, 147] width 52 height 10
checkbox input "true"
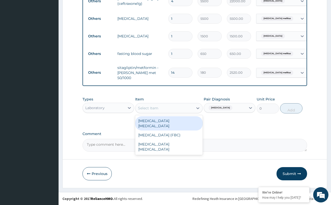
click at [190, 108] on div "Select Item" at bounding box center [164, 108] width 58 height 8
drag, startPoint x: 160, startPoint y: 125, endPoint x: 162, endPoint y: 123, distance: 3.0
click at [162, 123] on div "[MEDICAL_DATA] [MEDICAL_DATA] [MEDICAL_DATA] (FBC) [MEDICAL_DATA] [MEDICAL_DATA]" at bounding box center [168, 135] width 67 height 40
click at [162, 123] on div "[MEDICAL_DATA] [MEDICAL_DATA]" at bounding box center [168, 123] width 67 height 14
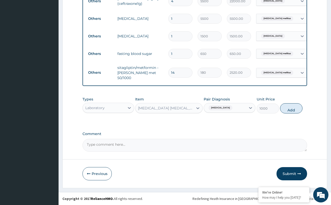
drag, startPoint x: 295, startPoint y: 109, endPoint x: 279, endPoint y: 112, distance: 16.0
click at [279, 112] on div "Types Laboratory Item option [MEDICAL_DATA] [MEDICAL_DATA], selected. Select is…" at bounding box center [194, 105] width 224 height 22
drag, startPoint x: 292, startPoint y: 106, endPoint x: 261, endPoint y: 111, distance: 30.6
click at [290, 107] on button "Add" at bounding box center [291, 108] width 22 height 10
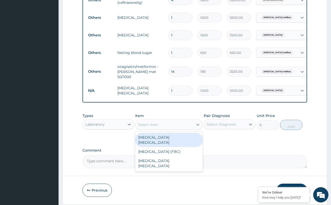
click at [161, 127] on div "Select Item" at bounding box center [164, 125] width 58 height 8
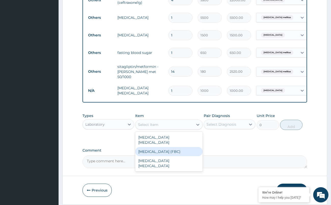
click at [156, 147] on div "[MEDICAL_DATA] (FBC)" at bounding box center [168, 151] width 67 height 9
type input "2000"
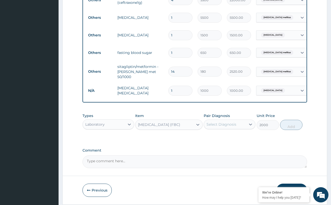
click at [238, 126] on div "Select Diagnosis" at bounding box center [225, 124] width 42 height 8
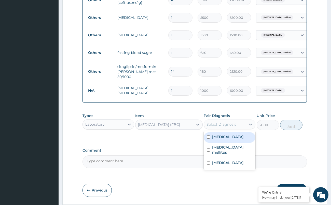
click at [229, 139] on div "[MEDICAL_DATA]" at bounding box center [229, 137] width 52 height 10
checkbox input "true"
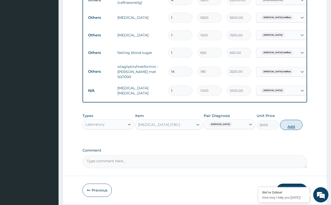
click at [285, 128] on button "Add" at bounding box center [291, 125] width 22 height 10
type input "0"
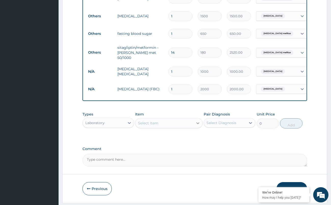
scroll to position [237, 0]
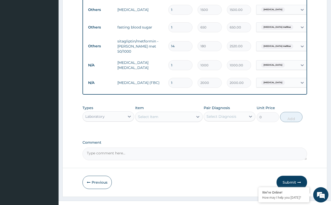
click at [117, 115] on div "Laboratory" at bounding box center [104, 116] width 42 height 8
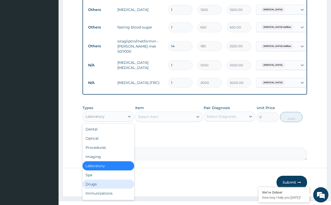
click at [95, 189] on div "Drugs" at bounding box center [108, 184] width 52 height 9
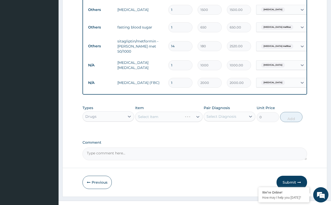
scroll to position [212, 0]
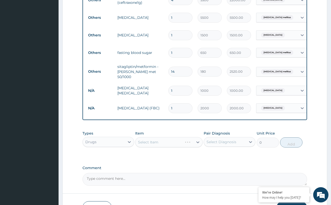
click at [171, 144] on div "Select Item" at bounding box center [168, 142] width 67 height 10
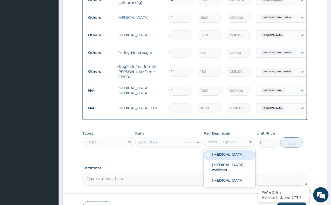
click at [220, 143] on div "Select Diagnosis" at bounding box center [221, 141] width 30 height 5
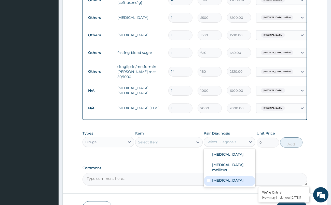
click at [223, 178] on label "[MEDICAL_DATA]" at bounding box center [228, 180] width 32 height 5
checkbox input "true"
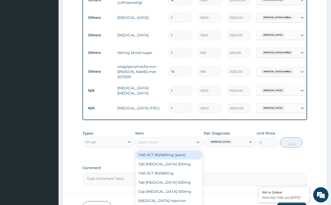
click at [191, 144] on div "Select Item" at bounding box center [164, 142] width 58 height 8
click at [175, 159] on div "TAB ACT 80/480mg (pack)" at bounding box center [168, 154] width 67 height 9
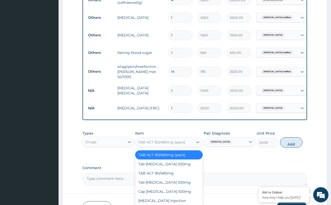
click at [189, 145] on div "TAB ACT 80/480mg (pack)" at bounding box center [164, 142] width 58 height 8
drag, startPoint x: 173, startPoint y: 172, endPoint x: 188, endPoint y: 159, distance: 20.0
click at [175, 170] on div "TAB ACT 80/480mg" at bounding box center [168, 173] width 67 height 9
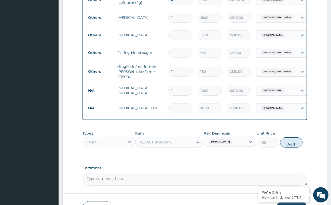
click at [289, 143] on button "Add" at bounding box center [291, 142] width 22 height 10
type input "0"
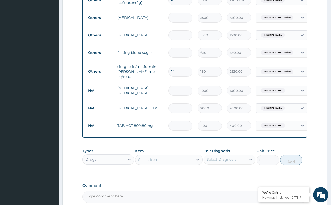
type input "0.00"
type input "6"
type input "2400.00"
type input "6"
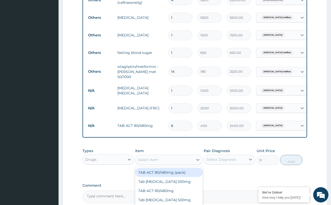
click at [142, 160] on div "Select Item" at bounding box center [148, 159] width 20 height 5
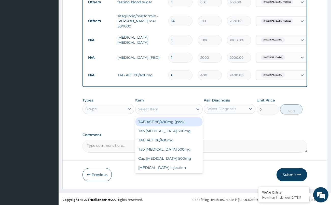
scroll to position [262, 0]
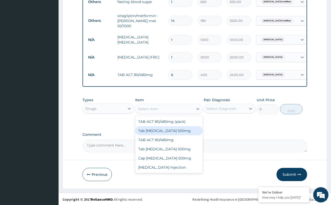
click at [192, 132] on div "Tab [MEDICAL_DATA] 500mg" at bounding box center [168, 130] width 67 height 9
type input "17"
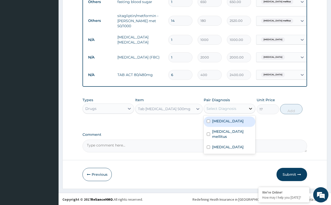
click at [250, 113] on div at bounding box center [250, 108] width 9 height 9
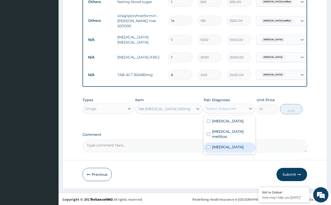
click at [219, 144] on label "[MEDICAL_DATA]" at bounding box center [228, 146] width 32 height 5
checkbox input "true"
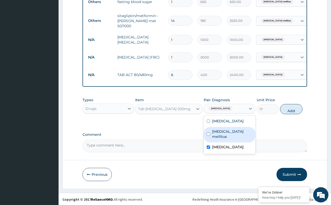
drag, startPoint x: 288, startPoint y: 108, endPoint x: 274, endPoint y: 108, distance: 13.5
click at [287, 108] on button "Add" at bounding box center [291, 109] width 22 height 10
type input "0"
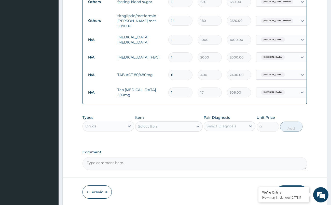
type input "18"
type input "306.00"
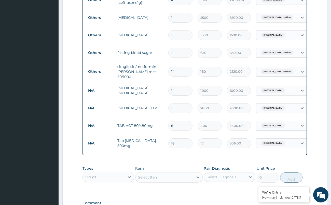
scroll to position [161, 0]
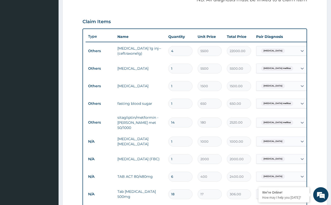
type input "18"
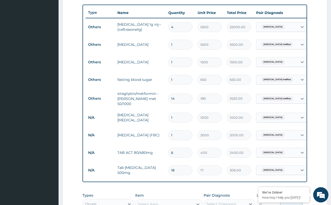
scroll to position [237, 0]
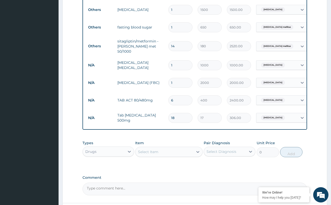
drag, startPoint x: 125, startPoint y: 145, endPoint x: 122, endPoint y: 149, distance: 4.4
click at [124, 146] on div "Types Drugs" at bounding box center [108, 148] width 52 height 17
click at [122, 149] on div "Drugs" at bounding box center [104, 152] width 42 height 8
click at [119, 181] on div "Procedures" at bounding box center [108, 182] width 52 height 9
drag, startPoint x: 180, startPoint y: 156, endPoint x: 191, endPoint y: 156, distance: 10.9
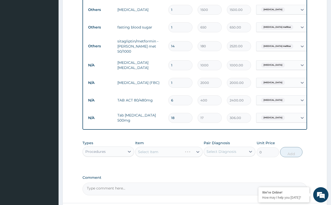
click at [180, 156] on div "Select Item" at bounding box center [168, 152] width 67 height 10
click at [256, 151] on div "0" at bounding box center [267, 152] width 22 height 10
click at [253, 152] on div at bounding box center [250, 151] width 9 height 9
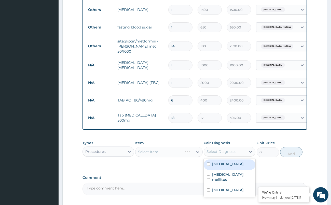
drag, startPoint x: 231, startPoint y: 170, endPoint x: 228, endPoint y: 177, distance: 7.2
click at [230, 171] on div "[MEDICAL_DATA] [MEDICAL_DATA] mellitus [MEDICAL_DATA]" at bounding box center [229, 177] width 52 height 38
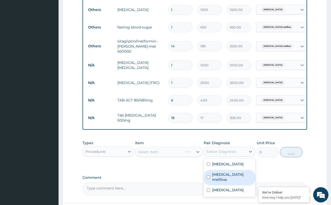
drag, startPoint x: 228, startPoint y: 177, endPoint x: 221, endPoint y: 188, distance: 13.3
click at [225, 180] on div "[MEDICAL_DATA] mellitus" at bounding box center [229, 178] width 52 height 16
checkbox input "true"
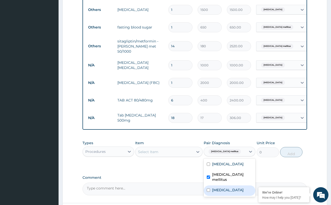
drag, startPoint x: 219, startPoint y: 186, endPoint x: 228, endPoint y: 161, distance: 26.8
click at [221, 179] on div "[MEDICAL_DATA] [MEDICAL_DATA] mellitus [MEDICAL_DATA]" at bounding box center [229, 177] width 52 height 38
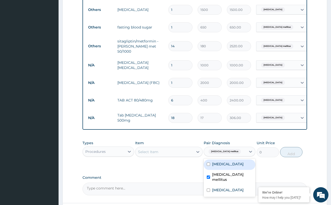
click at [228, 161] on div "[MEDICAL_DATA]" at bounding box center [229, 164] width 52 height 10
checkbox input "true"
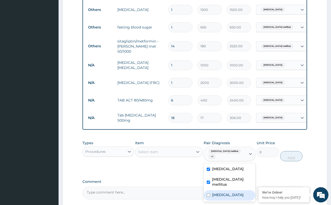
click at [213, 190] on div "[MEDICAL_DATA]" at bounding box center [229, 195] width 52 height 10
checkbox input "true"
click at [173, 152] on div "Select Item" at bounding box center [164, 152] width 58 height 8
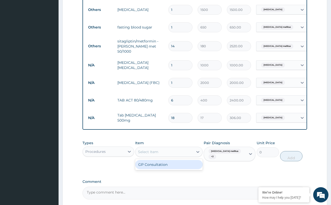
click at [168, 166] on div "GP Consultation" at bounding box center [168, 164] width 67 height 9
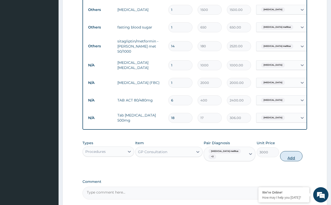
click at [289, 153] on button "Add" at bounding box center [291, 156] width 22 height 10
type input "0"
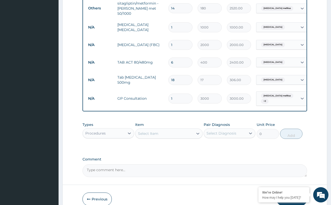
scroll to position [301, 0]
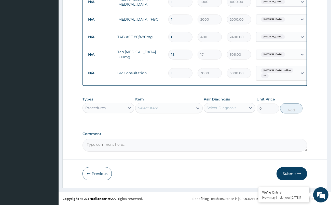
click at [285, 171] on button "Submit" at bounding box center [291, 173] width 31 height 13
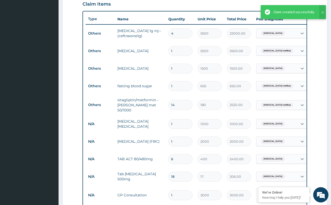
scroll to position [174, 0]
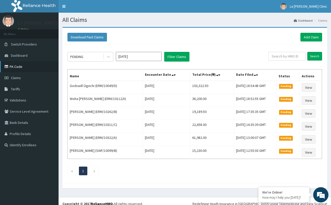
click at [39, 63] on link "PA Code" at bounding box center [29, 66] width 58 height 11
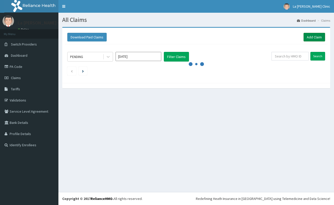
click at [314, 38] on link "Add Claim" at bounding box center [315, 37] width 22 height 9
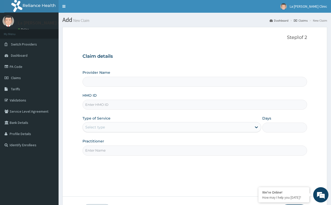
click at [123, 107] on input "HMO ID" at bounding box center [194, 105] width 224 height 10
type input "ERM/101"
type input "La [PERSON_NAME] Clinic"
type input "ERM/10115/B"
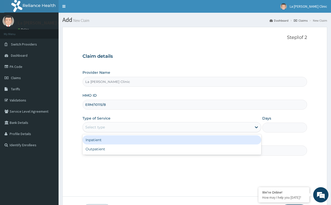
click at [124, 126] on div "Select type" at bounding box center [167, 127] width 169 height 8
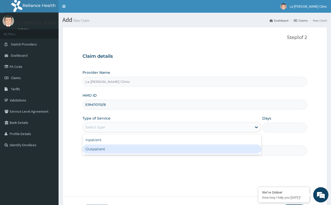
click at [122, 151] on div "Outpatient" at bounding box center [171, 148] width 179 height 9
type input "1"
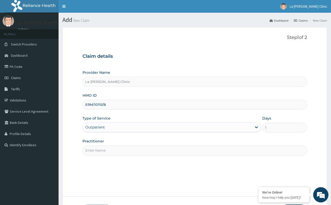
click at [121, 152] on input "Practitioner" at bounding box center [194, 150] width 224 height 10
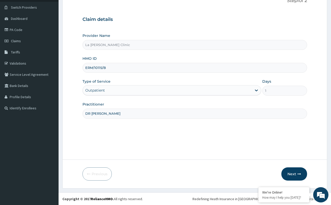
scroll to position [37, 0]
type input "DR [PERSON_NAME]"
click at [294, 176] on button "Next" at bounding box center [294, 173] width 26 height 13
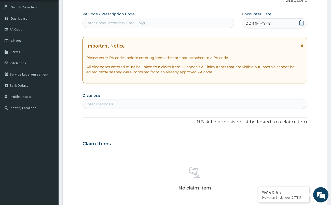
click at [151, 27] on div "Enter Code(Secondary Care Only)" at bounding box center [157, 23] width 151 height 10
click at [151, 26] on div "Enter Code(Secondary Care Only)" at bounding box center [158, 23] width 151 height 8
paste input "PA/1B116A"
type input "PA/1B116A"
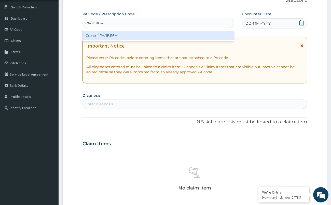
click at [154, 35] on div "Create "PA/1B116A"" at bounding box center [157, 35] width 151 height 9
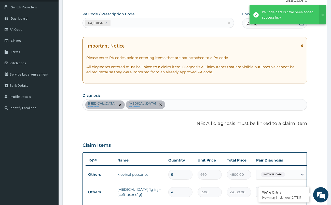
scroll to position [162, 0]
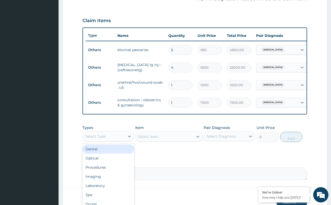
click at [105, 139] on div "Select Type" at bounding box center [95, 136] width 20 height 5
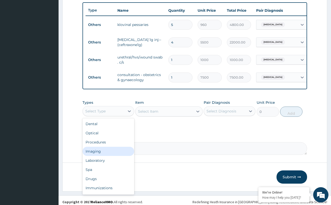
scroll to position [187, 0]
drag, startPoint x: 103, startPoint y: 167, endPoint x: 107, endPoint y: 163, distance: 5.4
click at [103, 165] on div "Laboratory" at bounding box center [108, 160] width 52 height 9
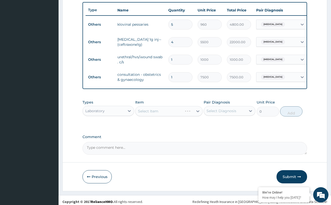
click at [169, 116] on div "Select Item" at bounding box center [168, 111] width 67 height 10
click at [247, 116] on div "Select Diagnosis" at bounding box center [229, 111] width 52 height 10
drag, startPoint x: 226, startPoint y: 140, endPoint x: 190, endPoint y: 126, distance: 38.8
click at [222, 140] on div "[MEDICAL_DATA]" at bounding box center [229, 134] width 52 height 10
checkbox input "true"
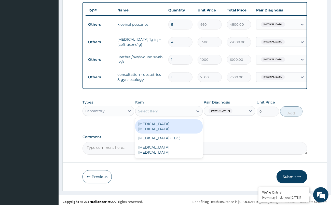
click at [176, 115] on div "Select Item" at bounding box center [164, 111] width 58 height 8
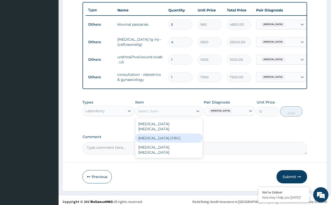
drag, startPoint x: 161, startPoint y: 141, endPoint x: 227, endPoint y: 133, distance: 66.6
click at [161, 140] on div "[MEDICAL_DATA] (FBC)" at bounding box center [168, 138] width 67 height 9
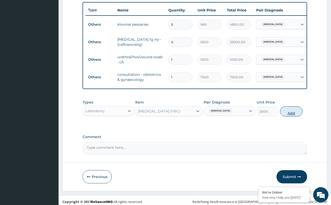
click at [284, 115] on button "Add" at bounding box center [291, 111] width 22 height 10
type input "0"
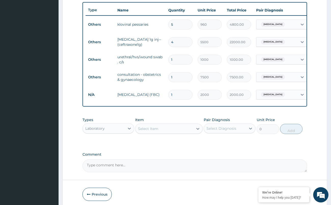
click at [100, 131] on div "Laboratory" at bounding box center [94, 128] width 19 height 5
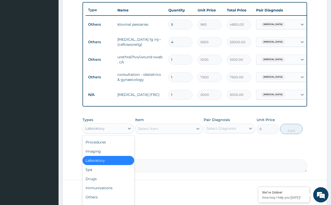
scroll to position [0, 0]
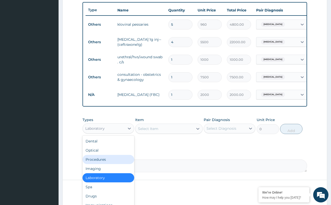
drag, startPoint x: 101, startPoint y: 165, endPoint x: 140, endPoint y: 161, distance: 38.6
click at [102, 164] on div "Procedures" at bounding box center [108, 159] width 52 height 9
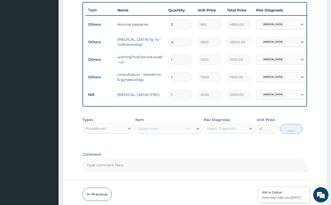
drag, startPoint x: 167, startPoint y: 135, endPoint x: 256, endPoint y: 135, distance: 89.0
click at [187, 134] on div "Select Item" at bounding box center [168, 129] width 67 height 10
click at [240, 130] on div "Select Diagnosis" at bounding box center [225, 128] width 42 height 8
click at [224, 147] on div "Candidiasis" at bounding box center [229, 141] width 52 height 10
checkbox input "true"
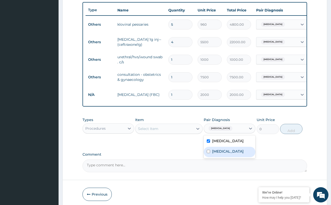
drag, startPoint x: 219, startPoint y: 158, endPoint x: 182, endPoint y: 141, distance: 41.4
click at [219, 157] on div "Sepsis" at bounding box center [229, 152] width 52 height 10
checkbox input "true"
click at [171, 133] on div "Select Item" at bounding box center [164, 129] width 58 height 8
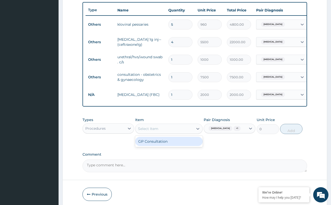
click at [168, 143] on div "GP Consultation" at bounding box center [168, 141] width 67 height 9
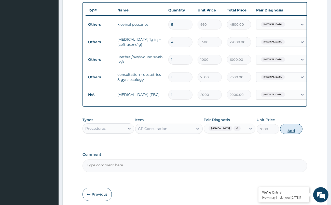
click at [293, 134] on button "Add" at bounding box center [291, 129] width 22 height 10
type input "0"
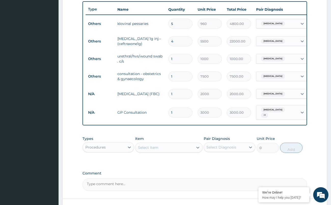
scroll to position [229, 0]
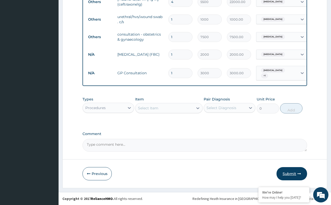
click at [296, 172] on button "Submit" at bounding box center [291, 173] width 31 height 13
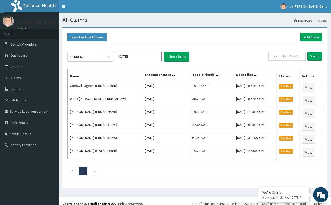
click at [229, 57] on div "PENDING [DATE] Filter Claims" at bounding box center [167, 57] width 201 height 10
click at [278, 56] on input "text" at bounding box center [286, 56] width 37 height 9
type input "W"
type input "SWF/10099/D"
click at [307, 52] on input "Search" at bounding box center [314, 56] width 15 height 9
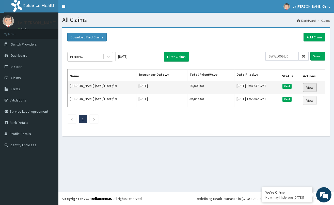
click at [312, 85] on link "View" at bounding box center [310, 87] width 14 height 9
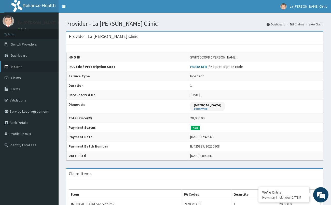
click at [31, 67] on link "PA Code" at bounding box center [29, 66] width 58 height 11
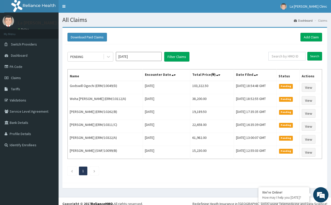
type input "W"
type input "SWF/10099/C"
click at [307, 52] on input "Search" at bounding box center [314, 56] width 15 height 9
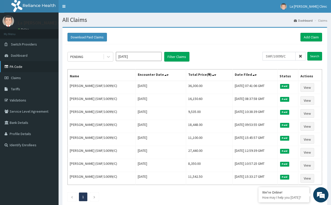
click at [34, 69] on link "PA Code" at bounding box center [29, 66] width 58 height 11
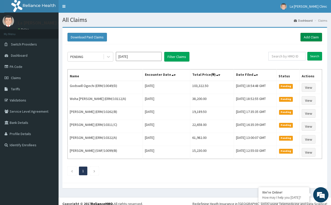
click at [310, 38] on link "Add Claim" at bounding box center [311, 37] width 22 height 9
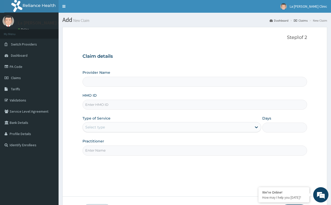
click at [113, 104] on input "HMO ID" at bounding box center [194, 105] width 224 height 10
type input "SWF/10"
type input "La [PERSON_NAME] Clinic"
type input "SWF/10099/D"
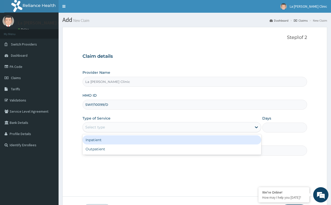
click at [235, 130] on div "Select type" at bounding box center [167, 127] width 169 height 8
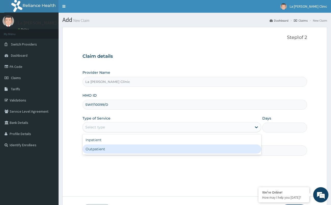
click at [214, 149] on div "Outpatient" at bounding box center [171, 148] width 179 height 9
type input "1"
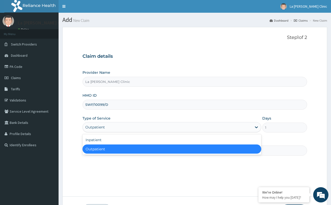
drag, startPoint x: 236, startPoint y: 124, endPoint x: 223, endPoint y: 137, distance: 18.2
click at [232, 127] on div "Outpatient" at bounding box center [167, 127] width 169 height 8
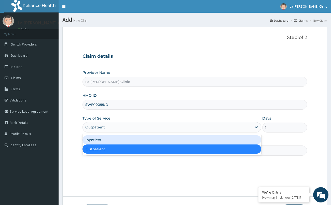
drag, startPoint x: 223, startPoint y: 137, endPoint x: 299, endPoint y: 119, distance: 78.1
click at [230, 136] on div "Inpatient" at bounding box center [171, 139] width 179 height 9
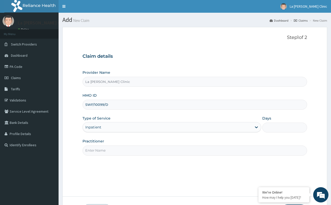
click at [294, 126] on input "Days" at bounding box center [284, 128] width 45 height 10
type input "2"
click at [236, 152] on input "Practitioner" at bounding box center [194, 150] width 224 height 10
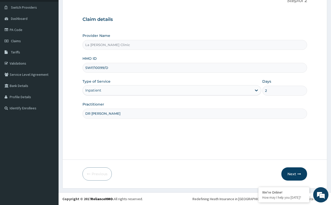
scroll to position [37, 0]
type input "DR [PERSON_NAME]"
click at [295, 178] on button "Next" at bounding box center [294, 173] width 26 height 13
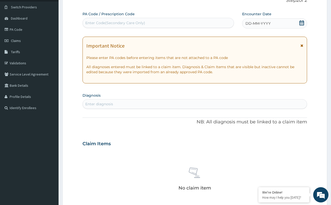
drag, startPoint x: 215, startPoint y: 21, endPoint x: 221, endPoint y: 27, distance: 8.8
click at [216, 23] on div "Enter Code(Secondary Care Only)" at bounding box center [158, 23] width 151 height 8
paste input "PA/D4D6E6"
type input "PA/D4D6E6"
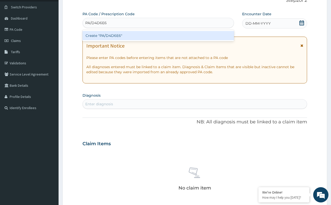
click at [183, 33] on div "Create "PA/D4D6E6"" at bounding box center [157, 35] width 151 height 9
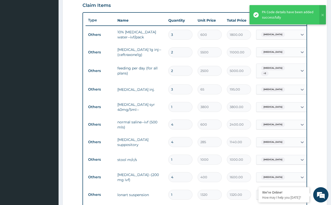
scroll to position [177, 0]
type input "11"
type input "22000.00"
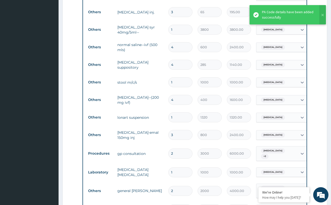
type input "118"
type input "236000.00"
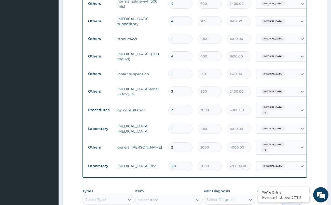
scroll to position [305, 0]
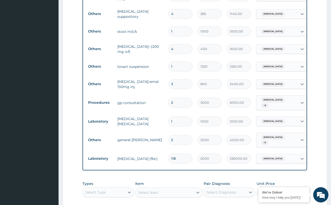
click at [177, 154] on input "118" at bounding box center [180, 159] width 24 height 10
type input "11"
type input "22000.00"
type input "1"
type input "2000.00"
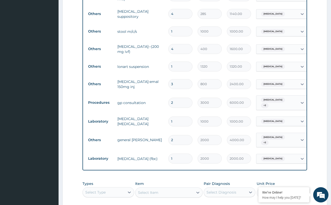
type input "12"
type input "24000.00"
type input "120"
type input "240000.00"
type input "1200"
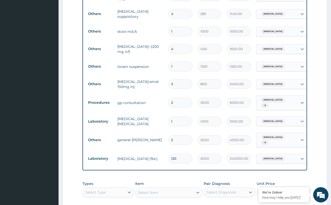
type input "2400000.00"
type input "120"
type input "240000.00"
type input "12"
type input "24000.00"
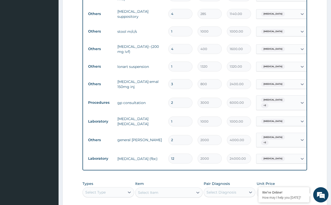
type input "1"
type input "2000.00"
type input "1"
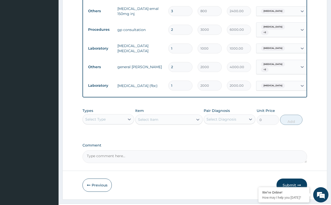
scroll to position [387, 0]
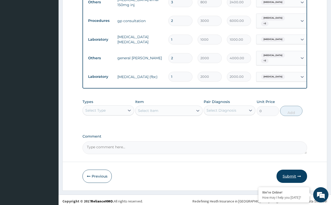
click at [288, 171] on button "Submit" at bounding box center [291, 176] width 31 height 13
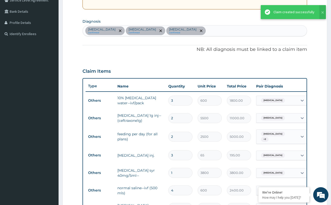
scroll to position [56, 0]
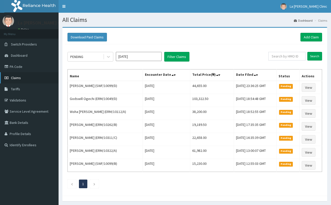
click at [14, 79] on span "Claims" at bounding box center [16, 78] width 10 height 5
click at [9, 69] on link "PA Code" at bounding box center [29, 66] width 58 height 11
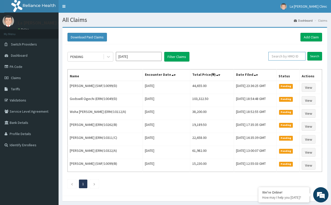
click at [297, 54] on input "text" at bounding box center [286, 56] width 37 height 9
type input "SWF/10099/C"
click at [307, 52] on input "Search" at bounding box center [314, 56] width 15 height 9
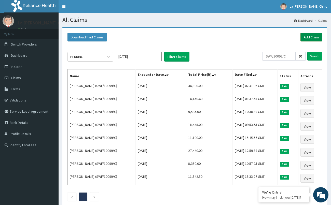
click at [310, 37] on link "Add Claim" at bounding box center [311, 37] width 22 height 9
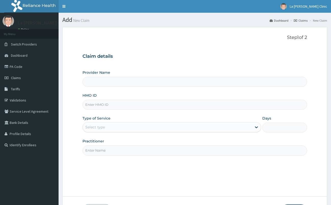
click at [113, 109] on input "HMO ID" at bounding box center [194, 105] width 224 height 10
type input "SWF/10"
type input "La [PERSON_NAME] Clinic"
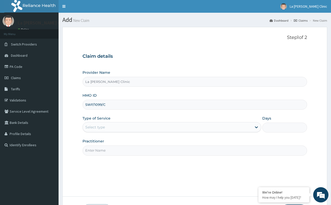
type input "SWF/1099/C"
click at [108, 132] on div "Select type" at bounding box center [171, 127] width 179 height 10
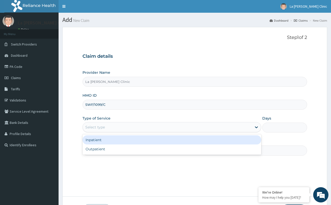
drag, startPoint x: 110, startPoint y: 138, endPoint x: 252, endPoint y: 135, distance: 142.2
click at [125, 136] on div "Inpatient" at bounding box center [171, 139] width 179 height 9
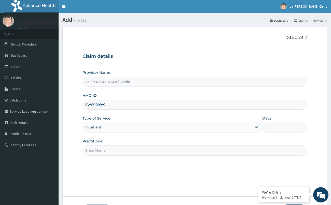
click at [280, 129] on input "Days" at bounding box center [284, 128] width 45 height 10
type input "2"
click at [230, 148] on input "Practitioner" at bounding box center [194, 150] width 224 height 10
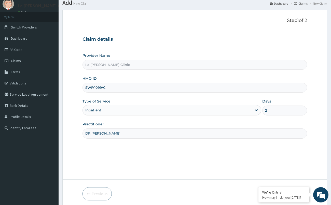
scroll to position [37, 0]
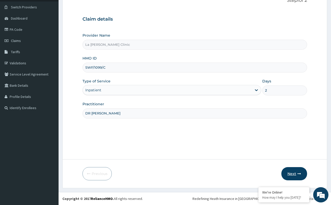
type input "DR [PERSON_NAME]"
click at [299, 179] on button "Next" at bounding box center [294, 173] width 26 height 13
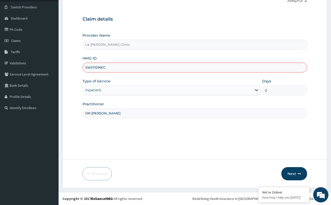
drag, startPoint x: 97, startPoint y: 69, endPoint x: 100, endPoint y: 69, distance: 3.1
click at [97, 69] on input "SWF/1099/C" at bounding box center [194, 68] width 224 height 10
type input "SWF/10099/C"
click at [296, 177] on button "Next" at bounding box center [294, 173] width 26 height 13
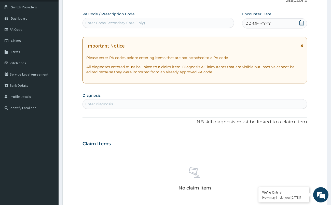
click at [166, 25] on div "Enter Code(Secondary Care Only)" at bounding box center [158, 23] width 151 height 8
paste input "PA/FE37E8"
type input "PA/FE37E8"
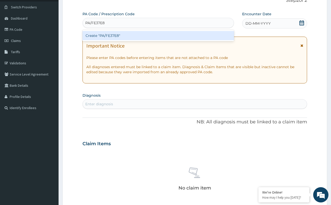
click at [169, 37] on div "Create "PA/FE37E8"" at bounding box center [157, 35] width 151 height 9
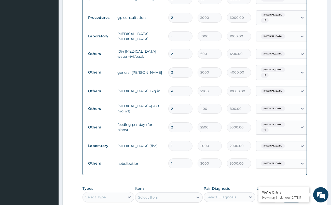
scroll to position [254, 0]
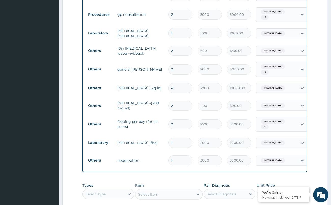
click at [117, 156] on td "nebulization" at bounding box center [140, 160] width 51 height 10
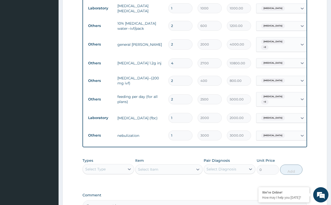
scroll to position [330, 0]
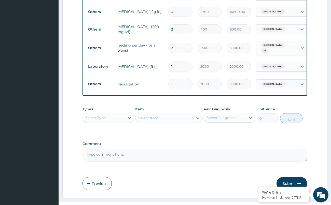
click at [119, 114] on div "Select Type" at bounding box center [104, 118] width 42 height 8
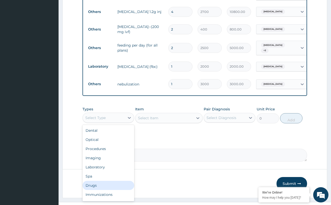
drag, startPoint x: 100, startPoint y: 183, endPoint x: 161, endPoint y: 129, distance: 80.9
click at [102, 181] on div "Drugs" at bounding box center [108, 185] width 52 height 9
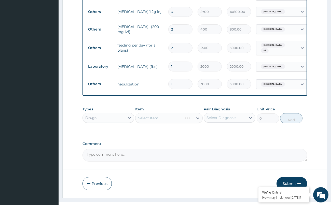
click at [184, 114] on div "Select Item" at bounding box center [168, 118] width 67 height 10
click at [194, 115] on div "Select Item" at bounding box center [168, 118] width 67 height 10
click at [199, 119] on div at bounding box center [197, 117] width 9 height 9
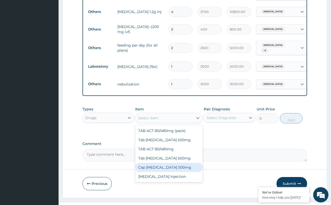
drag, startPoint x: 173, startPoint y: 162, endPoint x: 198, endPoint y: 133, distance: 38.4
click at [173, 163] on div "Cap [MEDICAL_DATA] 500mg" at bounding box center [168, 167] width 67 height 9
type input "100"
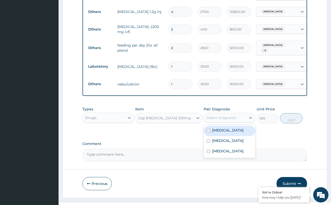
click at [238, 114] on div "Select Diagnosis" at bounding box center [225, 118] width 42 height 8
click at [228, 129] on label "[MEDICAL_DATA]" at bounding box center [228, 130] width 32 height 5
checkbox input "true"
drag, startPoint x: 288, startPoint y: 116, endPoint x: 280, endPoint y: 114, distance: 8.7
click at [288, 117] on button "Add" at bounding box center [291, 118] width 22 height 10
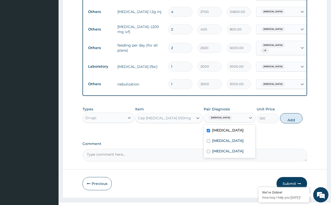
type input "0"
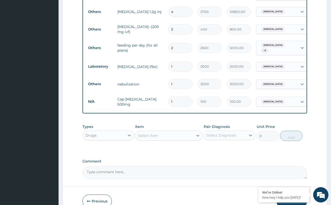
click at [182, 97] on input "1" at bounding box center [180, 102] width 24 height 10
type input "15"
type input "1500.00"
type input "155"
type input "15500.00"
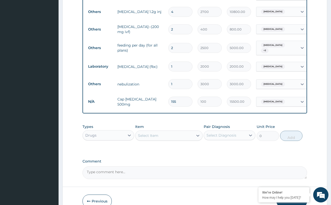
type input "15"
type input "1500.00"
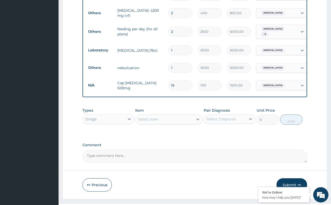
scroll to position [354, 0]
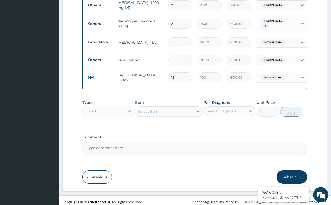
type input "15"
click at [154, 110] on div "Select Item" at bounding box center [148, 111] width 20 height 5
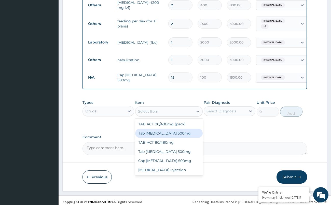
drag, startPoint x: 161, startPoint y: 128, endPoint x: 183, endPoint y: 124, distance: 22.2
click at [162, 129] on div "Tab [MEDICAL_DATA] 500mg" at bounding box center [168, 133] width 67 height 9
type input "17"
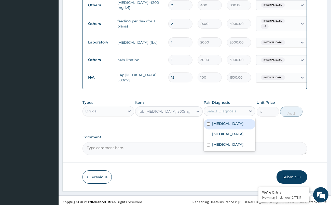
drag, startPoint x: 242, startPoint y: 108, endPoint x: 227, endPoint y: 120, distance: 19.7
click at [242, 108] on div "Select Diagnosis" at bounding box center [225, 111] width 42 height 8
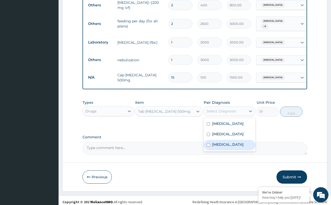
click at [216, 144] on label "[MEDICAL_DATA]" at bounding box center [228, 144] width 32 height 5
checkbox input "true"
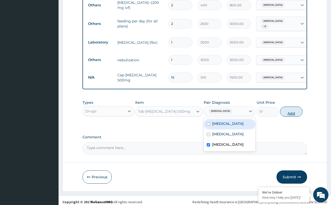
click at [294, 112] on button "Add" at bounding box center [291, 112] width 22 height 10
type input "0"
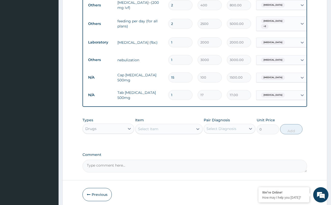
type input "18"
type input "306.00"
type input "18"
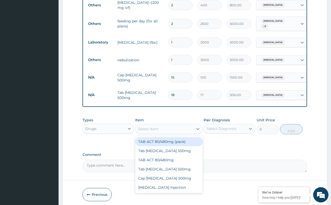
click at [145, 126] on div "Select Item" at bounding box center [148, 128] width 20 height 5
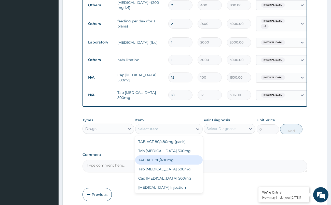
drag, startPoint x: 180, startPoint y: 156, endPoint x: 213, endPoint y: 135, distance: 40.1
click at [184, 155] on div "TAB ACT 80/480mg" at bounding box center [168, 159] width 67 height 9
type input "400"
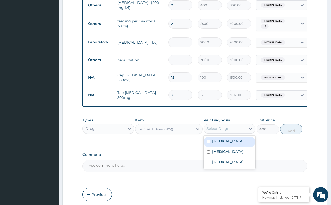
click at [241, 126] on div "Select Diagnosis" at bounding box center [225, 129] width 42 height 8
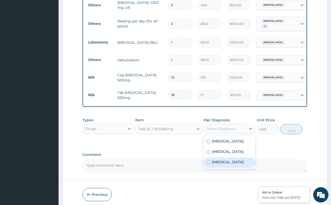
click at [211, 166] on div "[MEDICAL_DATA]" at bounding box center [229, 162] width 52 height 10
checkbox input "true"
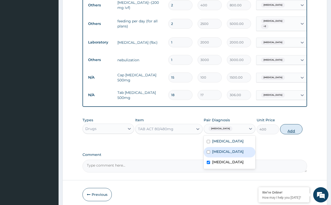
click at [296, 128] on button "Add" at bounding box center [291, 129] width 22 height 10
type input "0"
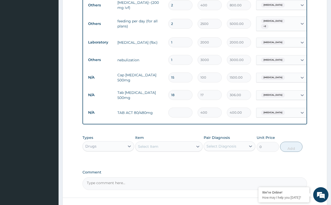
type input "0.00"
type input "6"
type input "2400.00"
type input "6"
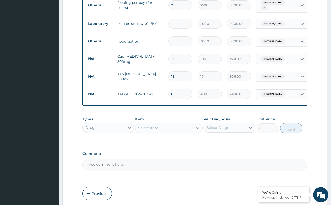
scroll to position [389, 0]
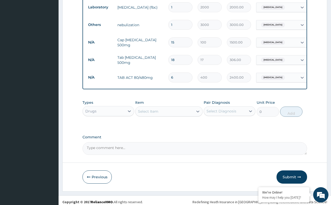
click at [289, 177] on button "Submit" at bounding box center [291, 176] width 31 height 13
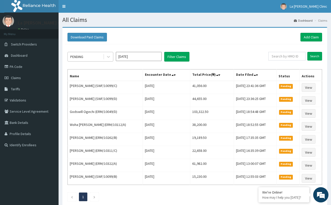
click at [94, 56] on div "PENDING" at bounding box center [85, 57] width 35 height 8
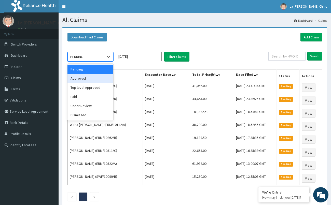
click at [101, 79] on div "Approved" at bounding box center [90, 78] width 46 height 9
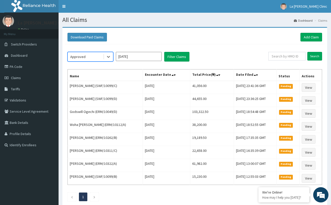
click at [187, 63] on div "option Approved, selected. Select is focused ,type to refine list, press Down t…" at bounding box center [194, 125] width 259 height 162
click at [185, 56] on button "Filter Claims" at bounding box center [176, 57] width 25 height 10
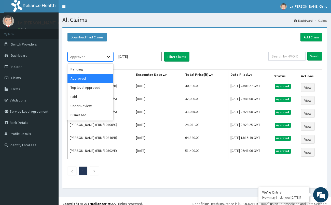
click at [105, 57] on div at bounding box center [108, 56] width 9 height 9
click at [109, 90] on div "Top level Approved" at bounding box center [90, 87] width 46 height 9
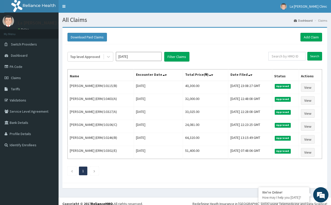
click at [163, 55] on div "Top level Approved [DATE] Filter Claims" at bounding box center [167, 57] width 201 height 10
click at [165, 56] on button "Filter Claims" at bounding box center [176, 57] width 25 height 10
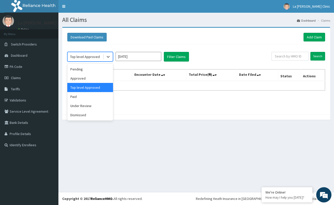
click at [97, 60] on div "Top level Approved" at bounding box center [85, 57] width 35 height 8
drag, startPoint x: 84, startPoint y: 107, endPoint x: 102, endPoint y: 100, distance: 18.5
click at [88, 105] on div "Under Review" at bounding box center [90, 105] width 46 height 9
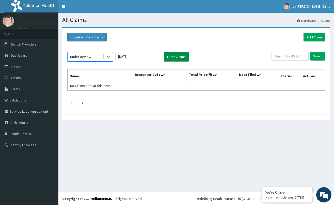
click at [170, 59] on button "Filter Claims" at bounding box center [176, 57] width 25 height 10
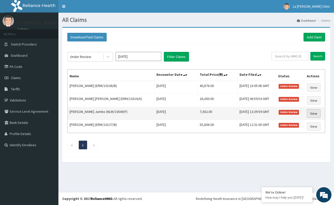
click at [311, 111] on link "View" at bounding box center [314, 113] width 14 height 9
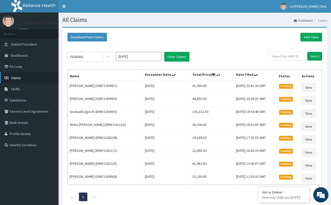
click at [26, 80] on link "Claims" at bounding box center [29, 77] width 58 height 11
